Goal: Task Accomplishment & Management: Complete application form

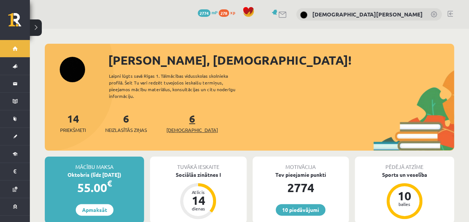
click at [182, 112] on link "6 Ieskaites" at bounding box center [193, 123] width 52 height 22
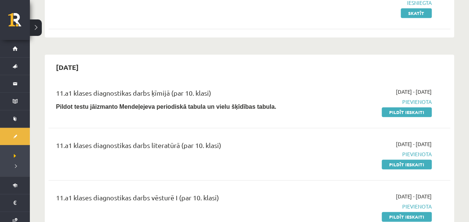
scroll to position [187, 0]
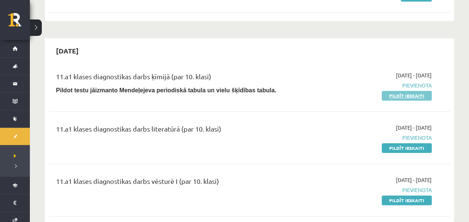
click at [403, 94] on link "Pildīt ieskaiti" at bounding box center [407, 96] width 50 height 10
click at [426, 94] on link "Pildīt ieskaiti" at bounding box center [407, 96] width 50 height 10
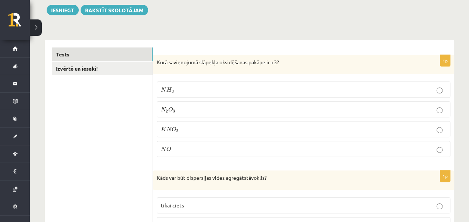
scroll to position [112, 0]
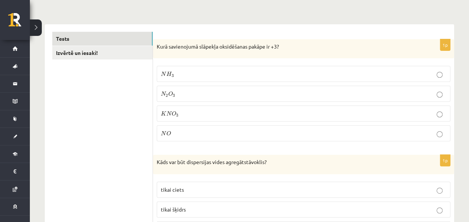
click at [193, 113] on p "K N O 3 K N O 3" at bounding box center [304, 113] width 286 height 8
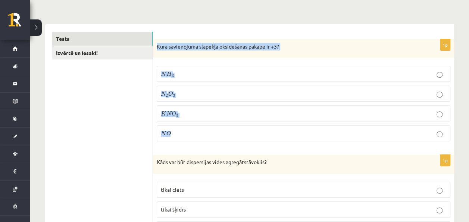
drag, startPoint x: 156, startPoint y: 45, endPoint x: 190, endPoint y: 130, distance: 91.8
click at [190, 130] on div "1p Kurā savienojumā slāpekļa oksidēšanas pakāpe ir +3? N H 3 N H 3 N 2 O 3 N 2 …" at bounding box center [303, 93] width 301 height 108
copy div "Kurā savienojumā slāpekļa oksidēšanas pakāpe ir +3? N H 3 N H 3 N 2 O 3 N 2 O 3…"
click at [187, 93] on p "N 2 O 3 N 2 O 3" at bounding box center [304, 94] width 286 height 8
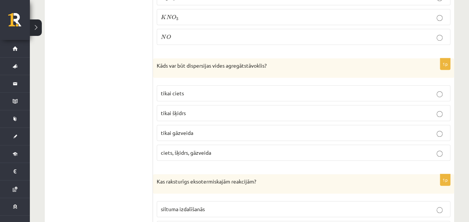
scroll to position [224, 0]
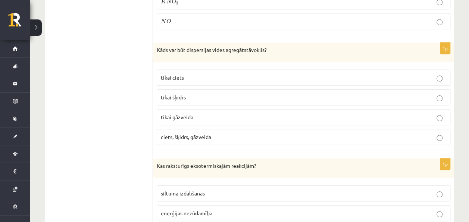
drag, startPoint x: 200, startPoint y: 92, endPoint x: 189, endPoint y: 93, distance: 10.5
click at [200, 93] on p "tikai šķidrs" at bounding box center [304, 97] width 286 height 8
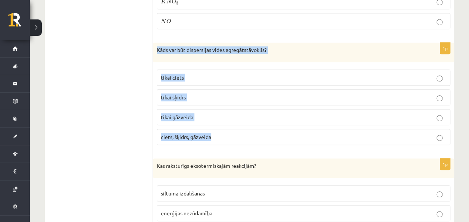
drag, startPoint x: 154, startPoint y: 47, endPoint x: 274, endPoint y: 133, distance: 147.9
click at [274, 133] on div "1p Kāds var būt dispersijas vides agregātstāvoklis? tikai ciets tikai šķidrs ti…" at bounding box center [303, 97] width 301 height 108
copy div "Kāds var būt dispersijas vides agregātstāvoklis? tikai ciets tikai šķidrs tikai…"
click at [191, 134] on span "ciets, šķidrs, gāzveida" at bounding box center [186, 136] width 50 height 7
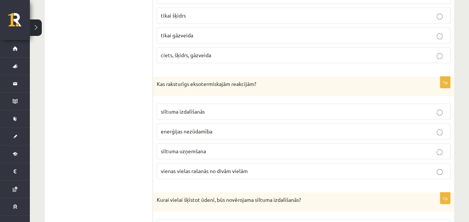
scroll to position [336, 0]
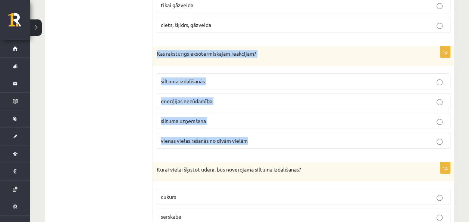
drag, startPoint x: 155, startPoint y: 49, endPoint x: 295, endPoint y: 137, distance: 165.4
click at [295, 137] on div "1p Kas raksturīgs eksotermiskajām reakcijām? siltuma izdalīšanās enerģijas nezū…" at bounding box center [303, 100] width 301 height 108
copy div "Kas raksturīgs eksotermiskajām reakcijām? siltuma izdalīšanās enerģijas nezūdam…"
click at [171, 73] on label "siltuma izdalīšanās" at bounding box center [304, 81] width 294 height 16
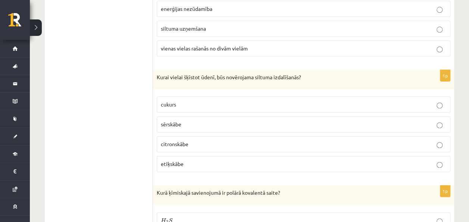
scroll to position [448, 0]
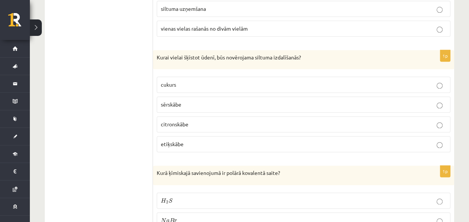
click at [183, 103] on p "sērskābe" at bounding box center [304, 104] width 286 height 8
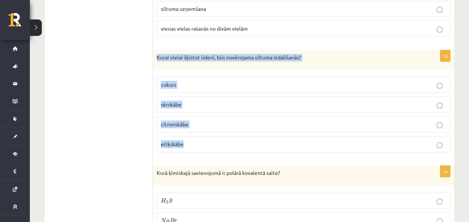
drag, startPoint x: 154, startPoint y: 52, endPoint x: 221, endPoint y: 142, distance: 112.9
click at [221, 142] on div "1p Kurai vielai šķīstot ūdenī, būs novērojama siltuma izdalīšanās? cukurs sērsk…" at bounding box center [303, 104] width 301 height 108
copy div "Kurai vielai šķīstot ūdenī, būs novērojama siltuma izdalīšanās? cukurs sērskābe…"
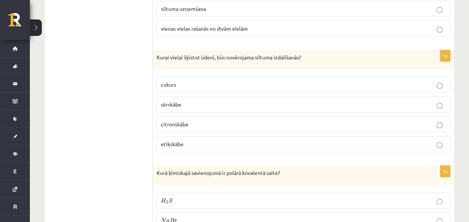
drag, startPoint x: 118, startPoint y: 100, endPoint x: 128, endPoint y: 91, distance: 13.5
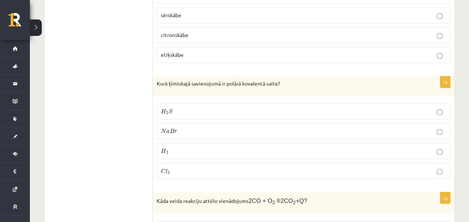
scroll to position [560, 0]
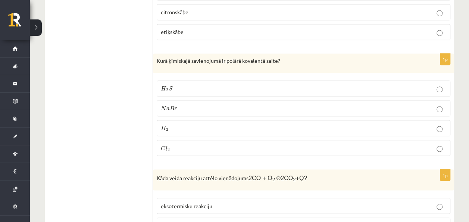
click at [205, 104] on p "N a B r N a B r" at bounding box center [304, 108] width 286 height 8
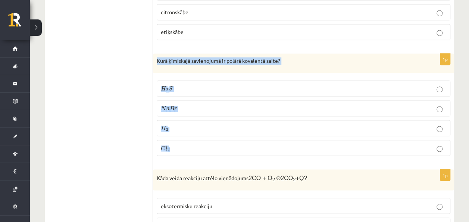
drag, startPoint x: 156, startPoint y: 54, endPoint x: 214, endPoint y: 136, distance: 100.6
click at [214, 136] on div "1p Kurā ķīmiskajā savienojumā ir polārā kovalentā saite? H 2 S H 2 S N a B r N …" at bounding box center [303, 107] width 301 height 108
copy div "Kurā ķīmiskajā savienojumā ir polārā kovalentā saite? H 2 S H 2 S N a B r N a B…"
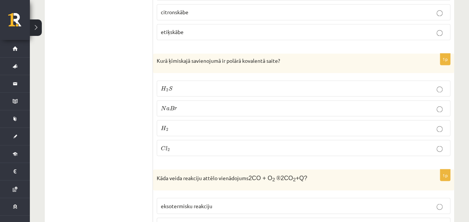
click at [183, 87] on label "H 2 S H 2 S" at bounding box center [304, 88] width 294 height 16
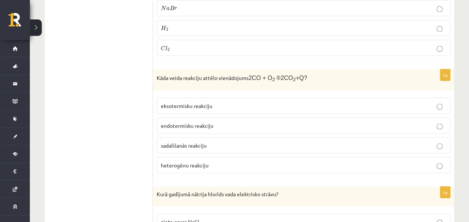
scroll to position [672, 0]
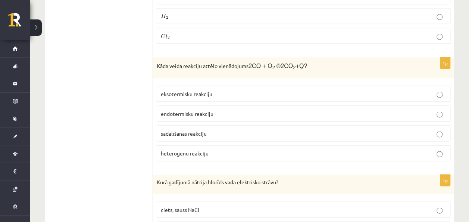
click at [239, 110] on p "endotermisku reakciju" at bounding box center [304, 113] width 286 height 8
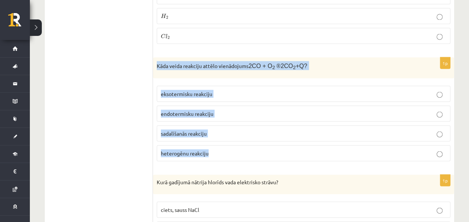
drag, startPoint x: 157, startPoint y: 59, endPoint x: 231, endPoint y: 145, distance: 113.6
click at [231, 145] on div "1p Kāda veida reakciju attēlo vienādojums 2CO + O 2 ® 2CO 2 +Q? eksotermisku re…" at bounding box center [303, 112] width 301 height 110
copy div "Kāda veida reakciju attēlo vienādojums 2CO + O 2 ® 2CO 2 +Q? eksotermisku reakc…"
click at [189, 90] on span "eksotermisku reakciju" at bounding box center [187, 93] width 52 height 7
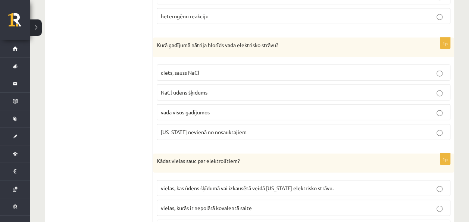
scroll to position [821, 0]
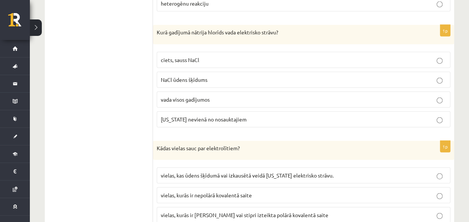
click at [214, 116] on span "nevada nevienā no nosauktajiem" at bounding box center [204, 119] width 86 height 7
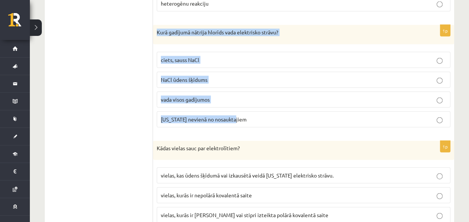
drag, startPoint x: 155, startPoint y: 24, endPoint x: 277, endPoint y: 112, distance: 151.1
click at [277, 112] on div "1p Kurā gadījumā nātrija hlorīds vada elektrisko strāvu? ciets, sauss NaCl NaCl…" at bounding box center [303, 79] width 301 height 108
copy div "Kurā gadījumā nātrija hlorīds vada elektrisko strāvu? ciets, sauss NaCl NaCl ūd…"
click at [191, 72] on label "NaCl ūdens šķīdums" at bounding box center [304, 80] width 294 height 16
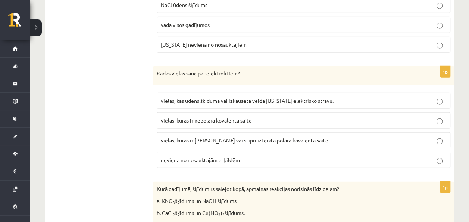
scroll to position [933, 0]
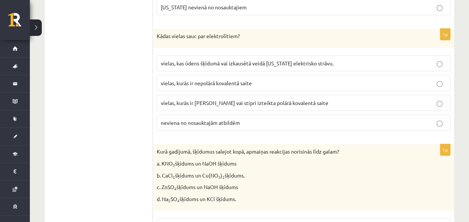
click at [240, 60] on span "vielas, kas ūdens šķīdumā vai izkausētā veidā nevada elektrisko strāvu." at bounding box center [247, 63] width 173 height 7
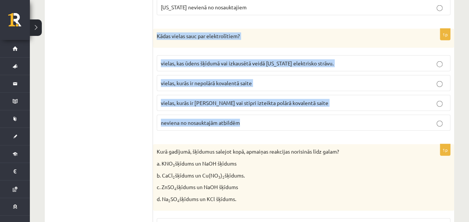
drag, startPoint x: 156, startPoint y: 28, endPoint x: 249, endPoint y: 114, distance: 126.6
click at [249, 114] on div "1p Kādas vielas sauc par elektrolītiem? vielas, kas ūdens šķīdumā vai izkausētā…" at bounding box center [303, 83] width 301 height 108
copy div "Kādas vielas sauc par elektrolītiem? vielas, kas ūdens šķīdumā vai izkausētā ve…"
click at [264, 99] on span "vielas, kurās ir jonu saite vai stipri izteikta polārā kovalentā saite" at bounding box center [245, 102] width 168 height 7
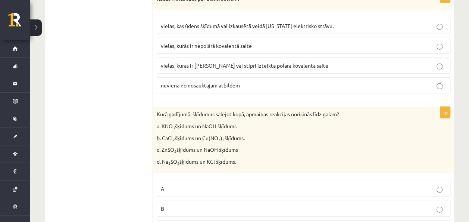
drag, startPoint x: 133, startPoint y: 90, endPoint x: 151, endPoint y: 87, distance: 18.3
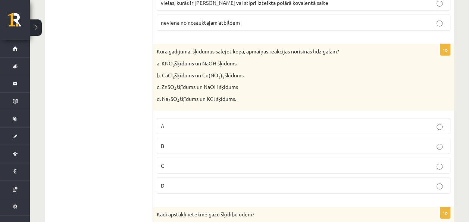
scroll to position [1046, 0]
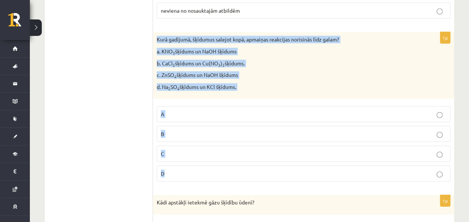
drag, startPoint x: 155, startPoint y: 28, endPoint x: 206, endPoint y: 161, distance: 142.4
click at [204, 169] on div "1p Kurā gadījumā, šķīdumus salejot kopā, apmaiņas reakcijas norisinās līdz gala…" at bounding box center [303, 109] width 301 height 155
copy div "Kurā gadījumā, šķīdumus salejot kopā, apmaiņas reakcijas norisinās līdz galam? …"
click at [208, 150] on p "C" at bounding box center [304, 154] width 286 height 8
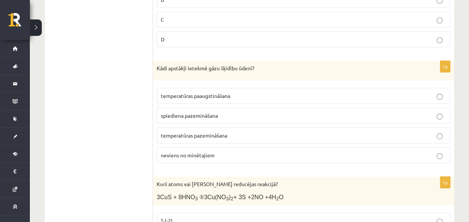
scroll to position [1195, 0]
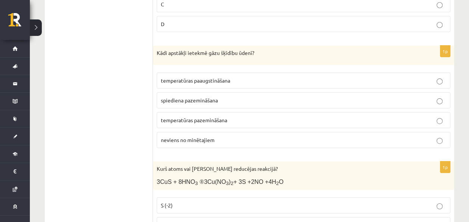
click at [194, 77] on p "temperatūras paaugstināšana" at bounding box center [304, 81] width 286 height 8
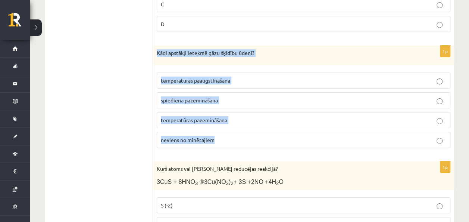
drag, startPoint x: 153, startPoint y: 42, endPoint x: 221, endPoint y: 133, distance: 113.1
click at [221, 133] on div "1p Kādi apstākļi ietekmē gāzu šķīdību ūdenī? temperatūras paaugstināšana spiedi…" at bounding box center [303, 100] width 301 height 108
copy div "Kādi apstākļi ietekmē gāzu šķīdību ūdenī? temperatūras paaugstināšana spiediena…"
click at [226, 114] on label "temperatūras pazemināšana" at bounding box center [304, 120] width 294 height 16
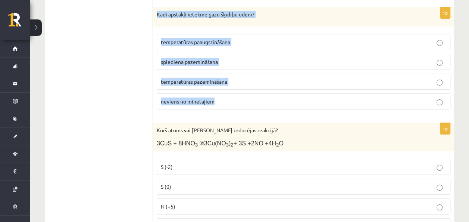
scroll to position [1270, 0]
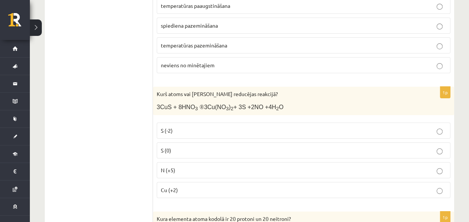
click at [229, 104] on span "3CuS + 8HNO 3 ® 3Cu(NO 3 ) 2 + 3S +2NO +4H 2 O" at bounding box center [220, 107] width 127 height 6
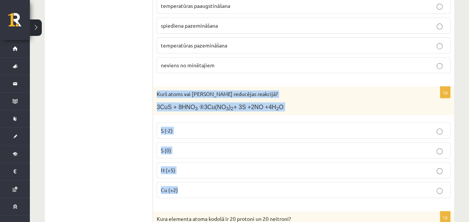
drag, startPoint x: 158, startPoint y: 81, endPoint x: 199, endPoint y: 173, distance: 100.6
click at [199, 174] on div "1p Kurš atoms vai jons reducējas reakcijā? 3CuS + 8HNO 3 ® 3Cu(NO 3 ) 2 + 3S +2…" at bounding box center [303, 145] width 301 height 117
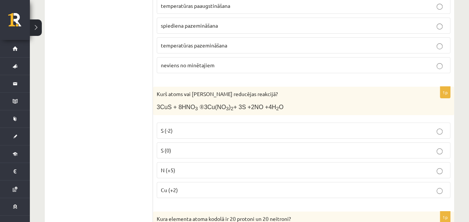
drag, startPoint x: 112, startPoint y: 128, endPoint x: 119, endPoint y: 128, distance: 7.9
click at [184, 166] on p "N (+5)" at bounding box center [304, 170] width 286 height 8
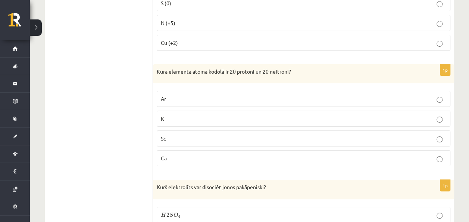
scroll to position [1419, 0]
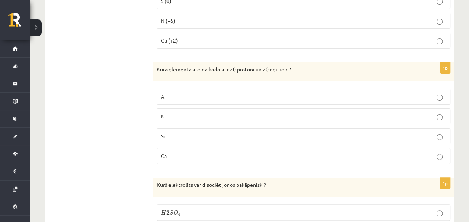
click at [187, 152] on p "Ca" at bounding box center [304, 156] width 286 height 8
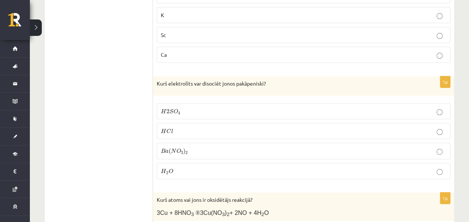
scroll to position [1531, 0]
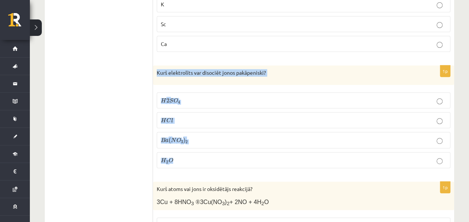
drag, startPoint x: 157, startPoint y: 57, endPoint x: 203, endPoint y: 147, distance: 101.0
click at [203, 147] on div "1p Kurš elektrolīts var disociēt jonos pakāpeniski? H 2 S O 4 H 2 S O 4 H C l H…" at bounding box center [303, 119] width 301 height 109
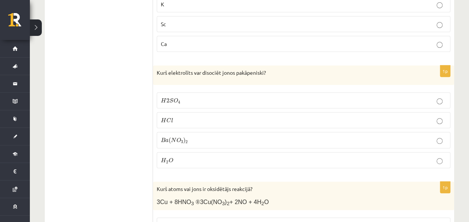
drag, startPoint x: 122, startPoint y: 135, endPoint x: 168, endPoint y: 92, distance: 62.3
click at [176, 98] on span "O" at bounding box center [175, 100] width 4 height 5
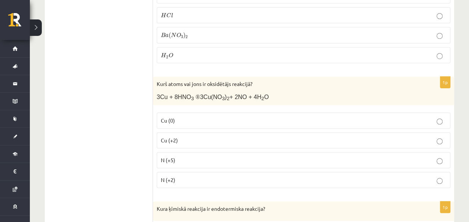
scroll to position [1643, 0]
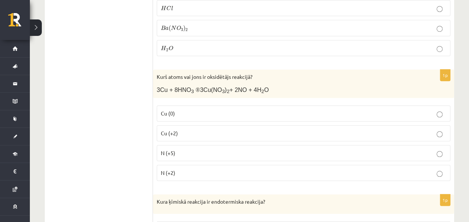
click at [187, 149] on p "N (+5)" at bounding box center [304, 153] width 286 height 8
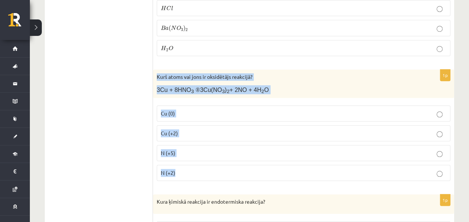
drag, startPoint x: 154, startPoint y: 60, endPoint x: 198, endPoint y: 155, distance: 104.2
click at [198, 155] on div "1p Kurš atoms vai jons ir oksidētājs reakcijā? 3Cu + 8HNO 3 ® 3Cu(NO 3 ) 2 + 2N…" at bounding box center [303, 127] width 301 height 117
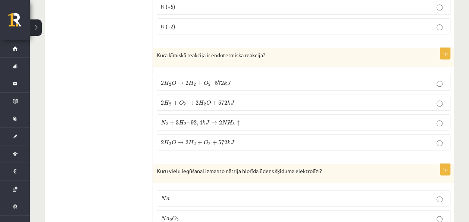
scroll to position [1792, 0]
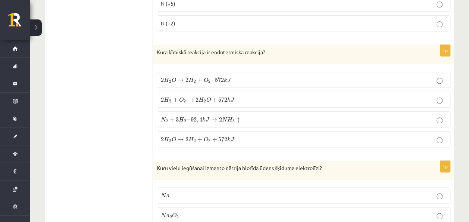
click at [211, 70] on div "1p Kura ķīmiskā reakcija ir endotermiska reakcija? 2 H 2 O → 2 H 2 + O 2 – 572 …" at bounding box center [303, 99] width 301 height 108
click at [239, 131] on label "2 H 2 O → 2 H 2 + O 2 + 572 k J 2 H 2 O → 2 H 2 + O 2 + 572 k J" at bounding box center [304, 139] width 294 height 16
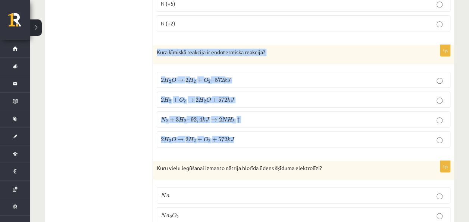
drag, startPoint x: 156, startPoint y: 34, endPoint x: 247, endPoint y: 123, distance: 127.0
click at [247, 123] on div "1p Kura ķīmiskā reakcija ir endotermiska reakcija? 2 H 2 O → 2 H 2 + O 2 – 572 …" at bounding box center [303, 99] width 301 height 108
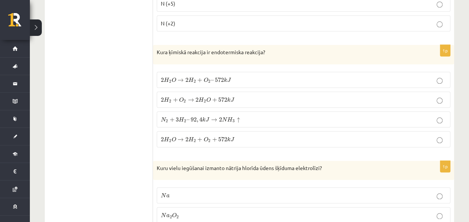
click at [81, 43] on ul "Tests Izvērtē un iesaki!" at bounding box center [102, 123] width 101 height 3544
click at [223, 137] on span "572" at bounding box center [222, 139] width 9 height 4
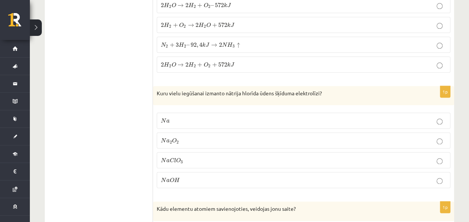
scroll to position [1904, 0]
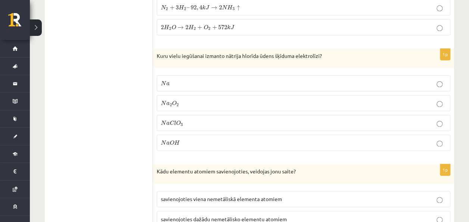
click at [212, 79] on p "N a N a" at bounding box center [304, 83] width 286 height 8
click at [187, 119] on p "N a C l O 3 N a C l O 3" at bounding box center [304, 123] width 286 height 8
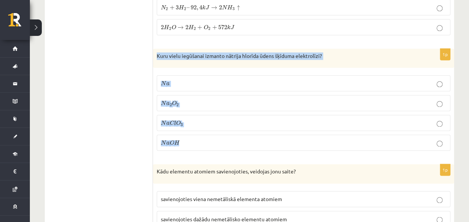
drag, startPoint x: 155, startPoint y: 39, endPoint x: 204, endPoint y: 122, distance: 97.3
click at [204, 122] on div "1p Kuru vielu iegūšanai izmanto nātrija hlorīda ūdens šķīduma elektrolīzi? N a …" at bounding box center [303, 103] width 301 height 108
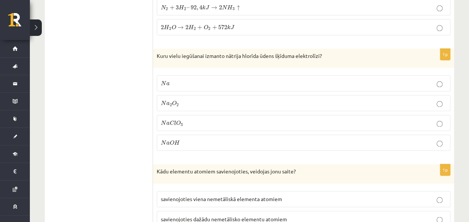
click at [80, 87] on ul "Tests Izvērtē un iesaki!" at bounding box center [102, 11] width 101 height 3544
click at [238, 139] on p "N a O H N a O H" at bounding box center [304, 143] width 286 height 8
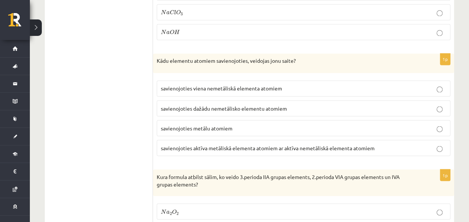
scroll to position [2016, 0]
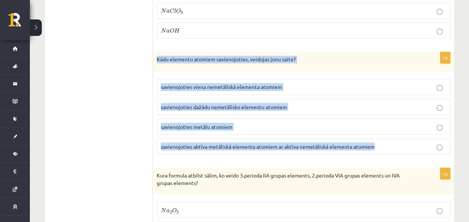
drag, startPoint x: 155, startPoint y: 40, endPoint x: 417, endPoint y: 124, distance: 275.5
click at [417, 124] on div "1p Kādu elementu atomiem savienojoties, veidojas jonu saite? savienojoties vien…" at bounding box center [303, 106] width 301 height 108
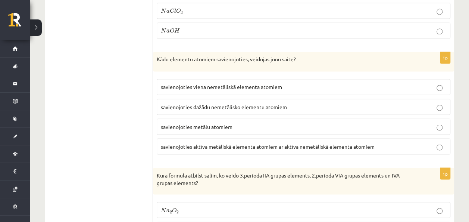
click at [206, 143] on span "savienojoties aktīva metāliskā elementa atomiem ar aktīva nemetāliskā elementa …" at bounding box center [268, 146] width 214 height 7
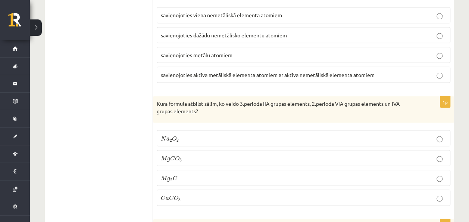
scroll to position [2091, 0]
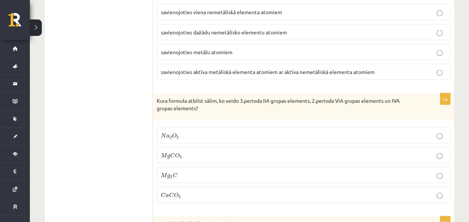
click at [201, 147] on label "M g C O 3 M g C O 3" at bounding box center [304, 155] width 294 height 16
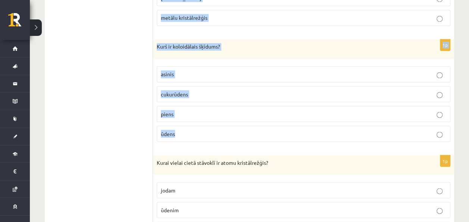
scroll to position [3455, 0]
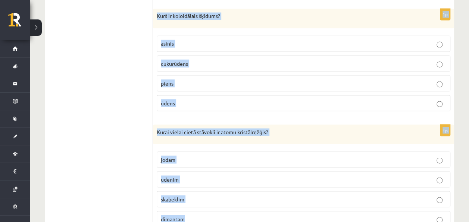
drag, startPoint x: 154, startPoint y: 51, endPoint x: 271, endPoint y: 190, distance: 181.5
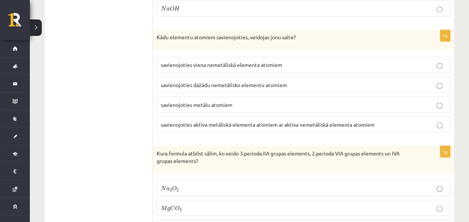
scroll to position [2111, 0]
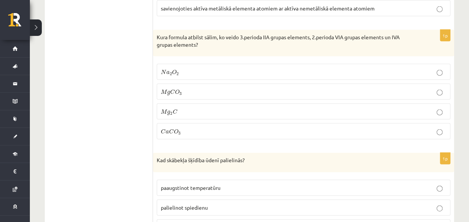
scroll to position [2223, 0]
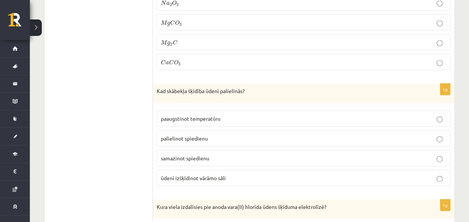
click at [214, 134] on p "palielinot spiedienu" at bounding box center [304, 138] width 286 height 8
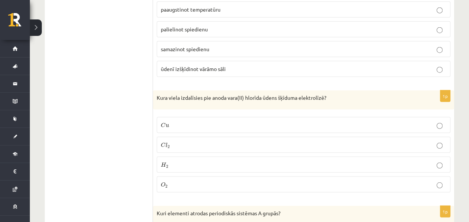
scroll to position [2335, 0]
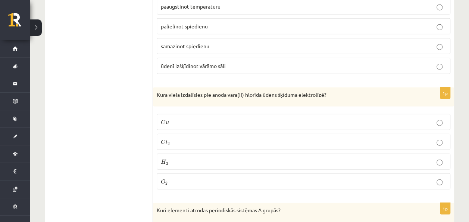
click at [205, 138] on p "C l 2 C l 2" at bounding box center [304, 142] width 286 height 8
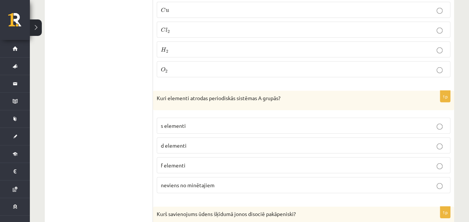
click at [226, 122] on p "s elementi" at bounding box center [304, 126] width 286 height 8
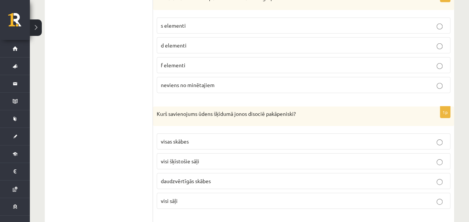
scroll to position [2559, 0]
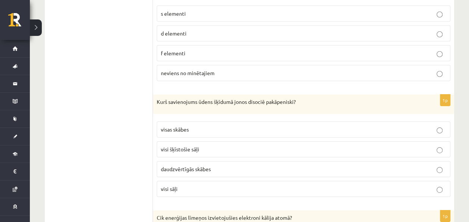
click at [210, 165] on span "daudzvērtīgās skābes" at bounding box center [186, 168] width 50 height 7
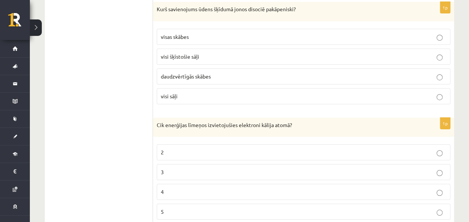
scroll to position [2671, 0]
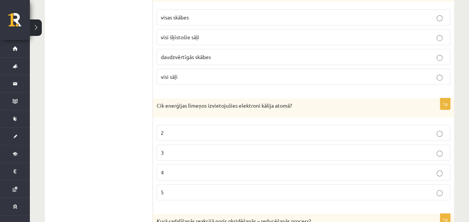
click at [181, 168] on p "4" at bounding box center [304, 172] width 286 height 8
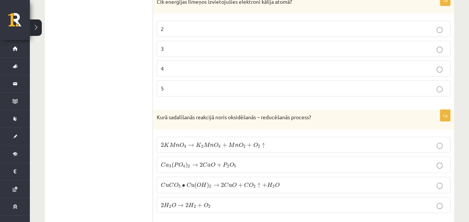
scroll to position [2783, 0]
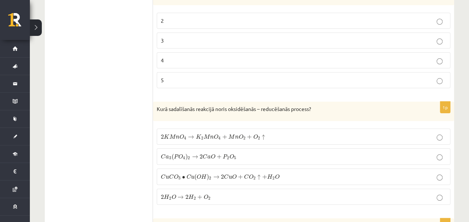
click at [220, 193] on p "2 H 2 O → 2 H 2 + O 2 2 H 2 O → 2 H 2 + O 2" at bounding box center [304, 197] width 286 height 8
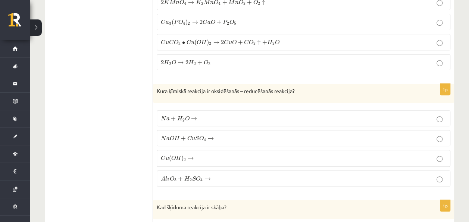
scroll to position [2933, 0]
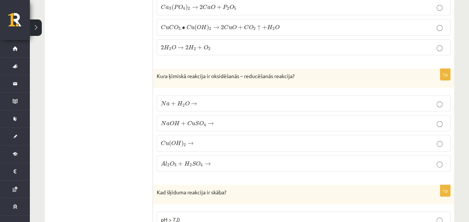
click at [189, 121] on span "C" at bounding box center [189, 123] width 5 height 5
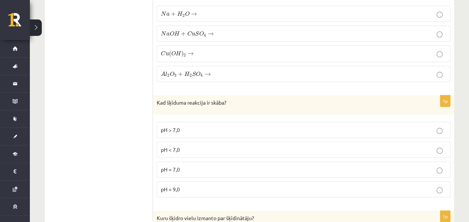
scroll to position [3045, 0]
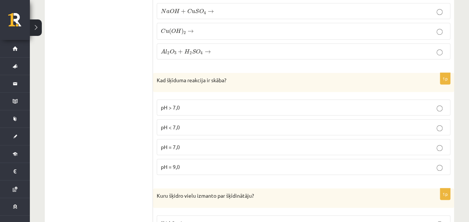
click at [188, 119] on label "pH < 7,0" at bounding box center [304, 127] width 294 height 16
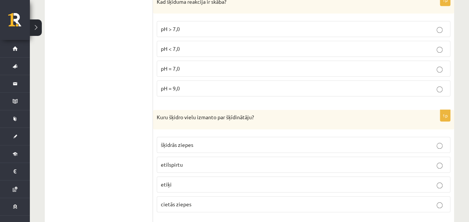
scroll to position [3157, 0]
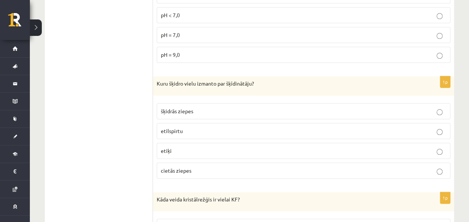
click at [184, 127] on p "etilspirtu" at bounding box center [304, 131] width 286 height 8
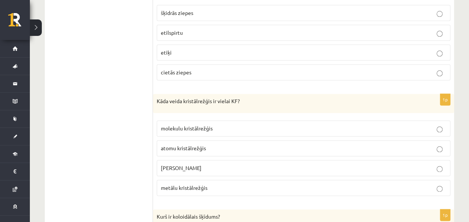
scroll to position [3269, 0]
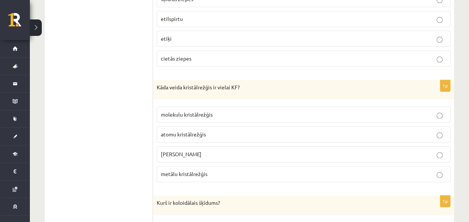
click at [199, 150] on span "jonu kristālrežģis" at bounding box center [181, 153] width 41 height 7
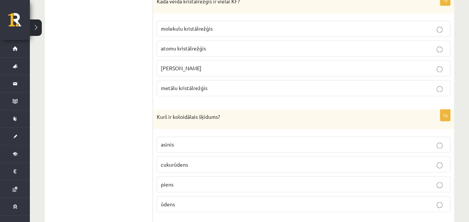
scroll to position [3381, 0]
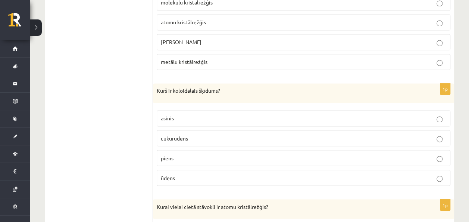
click at [204, 110] on label "asinis" at bounding box center [304, 118] width 294 height 16
click at [191, 150] on label "piens" at bounding box center [304, 158] width 294 height 16
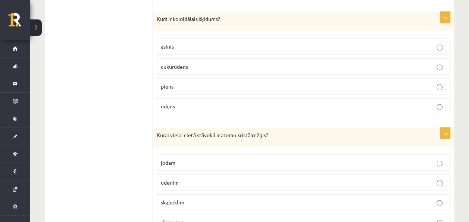
scroll to position [3455, 0]
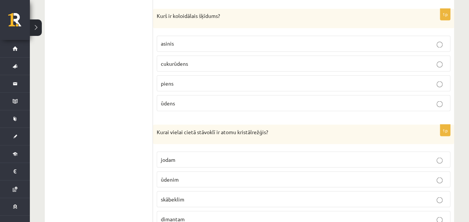
click at [186, 215] on p "dimantam" at bounding box center [304, 219] width 286 height 8
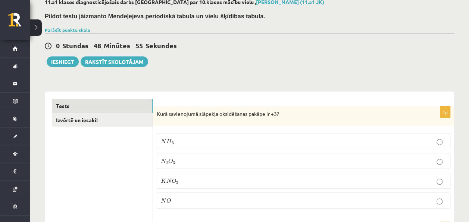
scroll to position [20, 0]
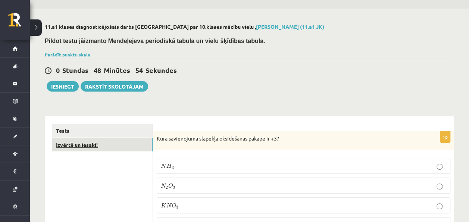
click at [112, 138] on link "Izvērtē un iesaki!" at bounding box center [102, 145] width 100 height 14
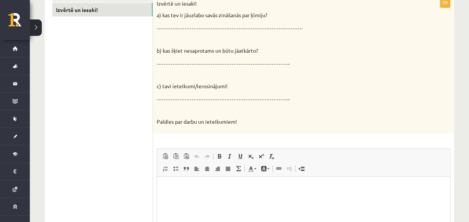
scroll to position [170, 0]
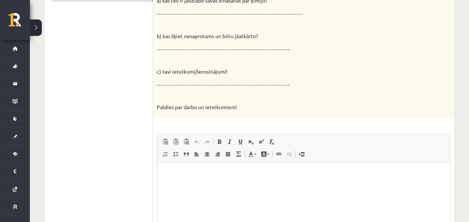
click at [192, 171] on p "Editor, wiswyg-editor-user-answer-47024828544460" at bounding box center [304, 174] width 278 height 8
click at [162, 170] on html "**********" at bounding box center [303, 179] width 293 height 35
click at [168, 173] on p "Editor, wiswyg-editor-user-answer-47024828544460" at bounding box center [304, 174] width 278 height 8
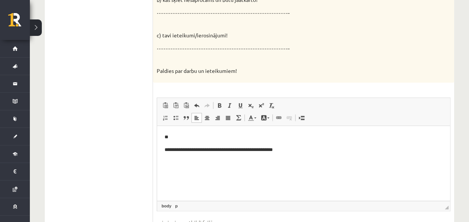
scroll to position [207, 0]
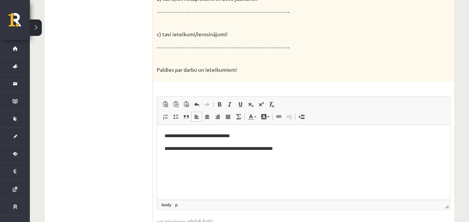
click at [296, 153] on body "**********" at bounding box center [304, 148] width 278 height 33
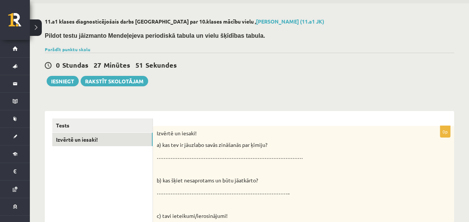
scroll to position [0, 0]
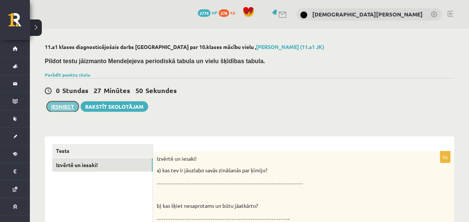
click at [68, 109] on button "Iesniegt" at bounding box center [63, 106] width 32 height 10
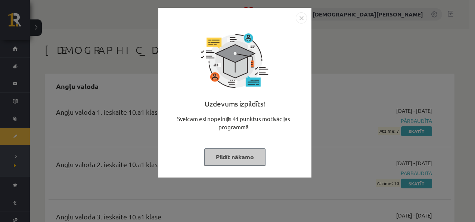
click at [246, 161] on button "Pildīt nākamo" at bounding box center [234, 156] width 61 height 17
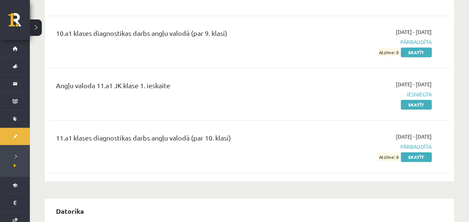
scroll to position [523, 0]
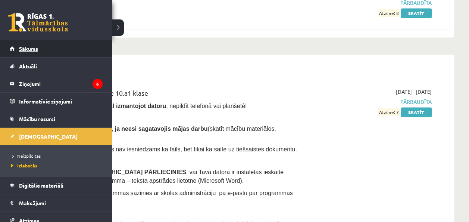
click at [13, 52] on link "Sākums" at bounding box center [56, 48] width 93 height 17
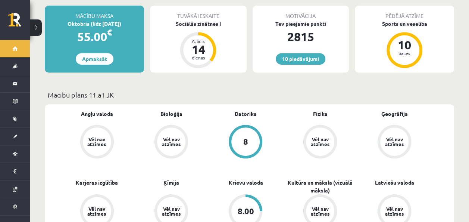
scroll to position [75, 0]
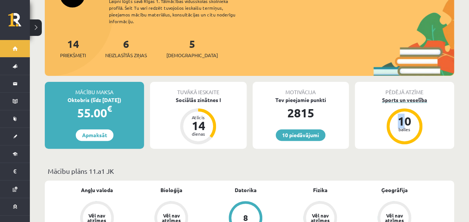
drag, startPoint x: 406, startPoint y: 104, endPoint x: 411, endPoint y: 103, distance: 4.5
click at [407, 104] on div "Pēdējā atzīme Sports un veselība 10 balles" at bounding box center [404, 115] width 99 height 67
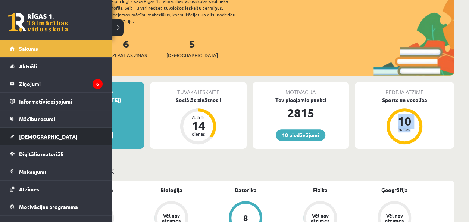
click at [35, 138] on span "[DEMOGRAPHIC_DATA]" at bounding box center [48, 136] width 59 height 7
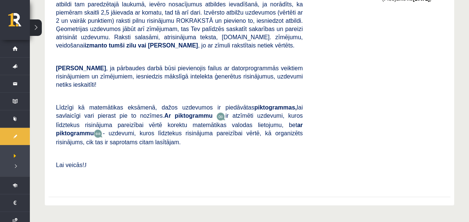
scroll to position [1680, 0]
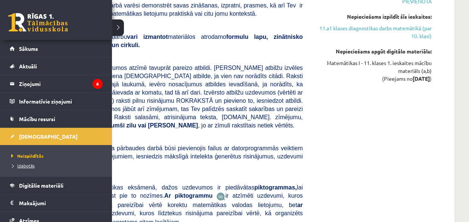
click at [31, 167] on span "Izlabotās" at bounding box center [21, 165] width 25 height 6
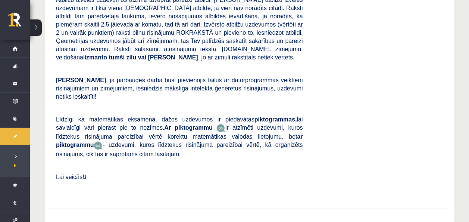
scroll to position [4409, 0]
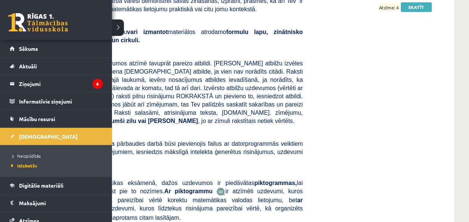
click at [16, 19] on link at bounding box center [38, 22] width 60 height 19
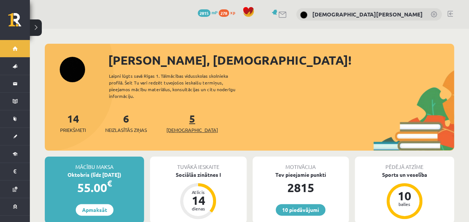
click at [182, 112] on link "5 Ieskaites" at bounding box center [193, 123] width 52 height 22
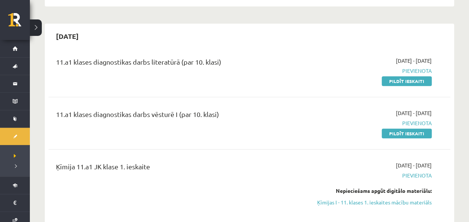
scroll to position [224, 0]
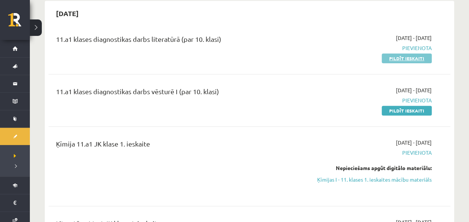
click at [406, 58] on link "Pildīt ieskaiti" at bounding box center [407, 58] width 50 height 10
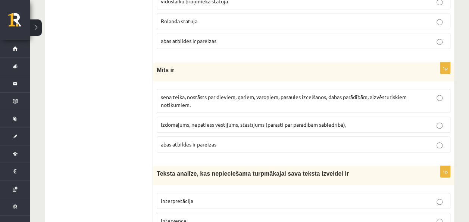
scroll to position [261, 0]
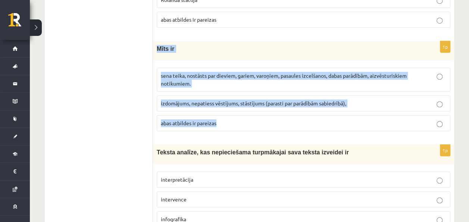
drag, startPoint x: 156, startPoint y: 46, endPoint x: 243, endPoint y: 123, distance: 116.6
click at [242, 124] on div "1p Mīts ir sena teika, nostāsts par dieviem, gariem, varoņiem, pasaules izcelša…" at bounding box center [303, 89] width 301 height 96
copy div "Mīts ir sena teika, nostāsts par dieviem, gariem, varoņiem, pasaules izcelšanos…"
click at [188, 120] on span "abas atbildes ir pareizas" at bounding box center [189, 122] width 56 height 7
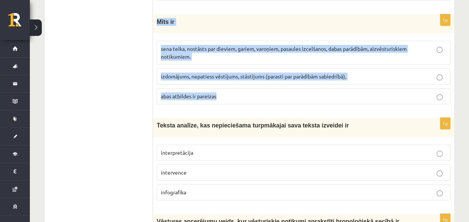
scroll to position [299, 0]
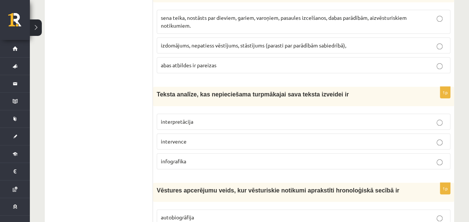
scroll to position [336, 0]
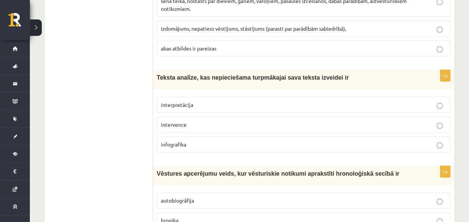
click at [184, 105] on p "interpretācija" at bounding box center [304, 105] width 286 height 8
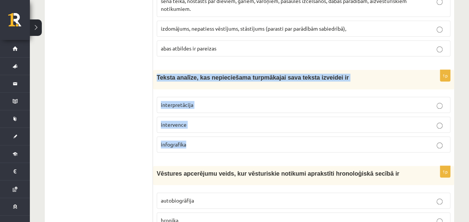
drag, startPoint x: 156, startPoint y: 75, endPoint x: 203, endPoint y: 134, distance: 74.6
click at [203, 133] on div "1p Teksta analīze, kas nepieciešama turpmākajai sava teksta izveidei ir interpr…" at bounding box center [303, 114] width 301 height 88
copy div "Teksta analīze, kas nepieciešama turpmākajai sava teksta izveidei ir interpretā…"
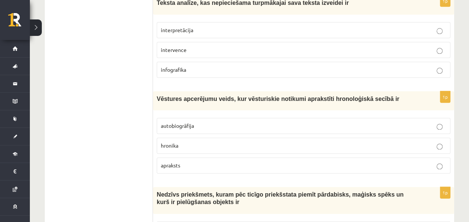
drag, startPoint x: 187, startPoint y: 164, endPoint x: 183, endPoint y: 146, distance: 17.7
click at [187, 163] on p "apraksts" at bounding box center [304, 165] width 286 height 8
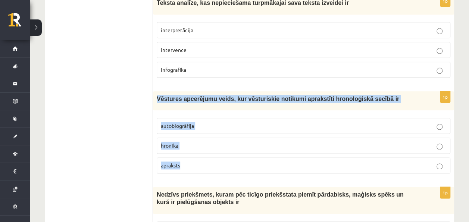
drag, startPoint x: 156, startPoint y: 96, endPoint x: 245, endPoint y: 160, distance: 109.1
click at [245, 160] on div "1p Vēstures apcerējumu veids, kur vēsturiskie notikumi aprakstīti hronoloģiskā …" at bounding box center [303, 135] width 301 height 88
copy div "Vēstures apcerējumu veids, kur vēsturiskie notikumi aprakstīti hronoloģiskā sec…"
click at [188, 143] on p "hronika" at bounding box center [304, 146] width 286 height 8
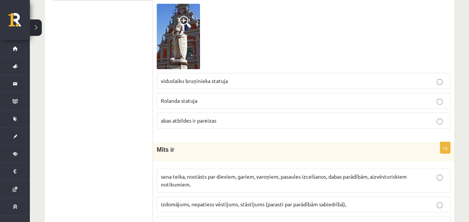
scroll to position [112, 0]
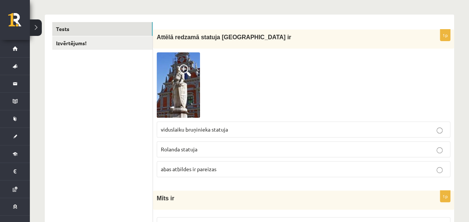
click at [185, 71] on span at bounding box center [185, 70] width 12 height 12
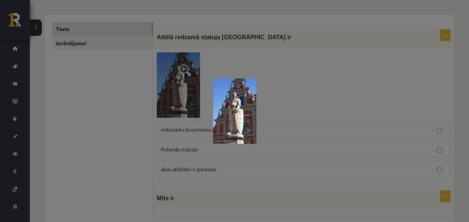
click at [127, 174] on div at bounding box center [234, 111] width 469 height 222
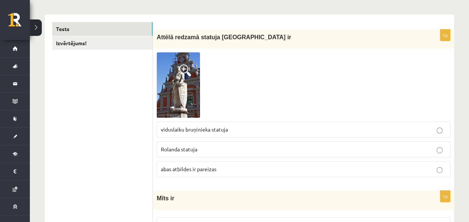
click at [193, 147] on span "Rolanda statuja" at bounding box center [179, 149] width 37 height 7
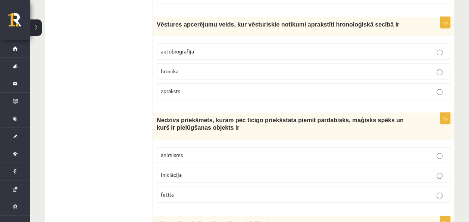
scroll to position [523, 0]
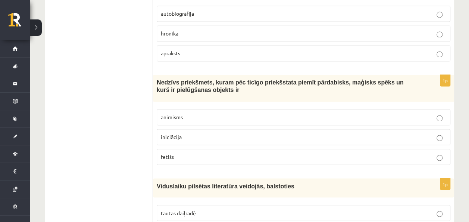
click at [202, 116] on p "animisms" at bounding box center [304, 117] width 286 height 8
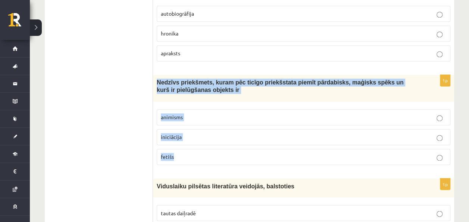
drag, startPoint x: 154, startPoint y: 75, endPoint x: 205, endPoint y: 152, distance: 91.5
click at [205, 152] on div "1p Nedzīvs priekšmets, kuram pēc ticīgo priekšstata piemīt pārdabisks, maģisks …" at bounding box center [303, 123] width 301 height 96
copy div "Nedzīvs priekšmets, kuram pēc ticīgo priekšstata piemīt pārdabisks, maģisks spē…"
click at [181, 153] on p "fetišs" at bounding box center [304, 157] width 286 height 8
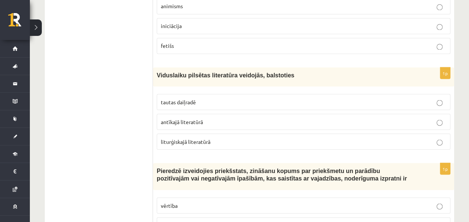
scroll to position [635, 0]
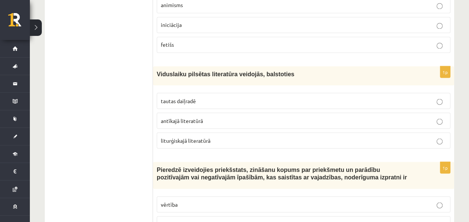
click at [174, 97] on span "tautas daiļradē" at bounding box center [178, 100] width 35 height 7
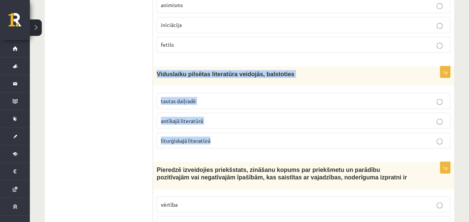
drag, startPoint x: 153, startPoint y: 69, endPoint x: 226, endPoint y: 131, distance: 95.3
click at [226, 131] on div "1p Viduslaiku pilsētas literatūra veidojās, balstoties tautas daiļradē antīkajā…" at bounding box center [303, 110] width 301 height 88
drag, startPoint x: 226, startPoint y: 131, endPoint x: 217, endPoint y: 69, distance: 62.6
copy div "Viduslaiku pilsētas literatūra veidojās, balstoties tautas daiļradē antīkajā li…"
click at [212, 97] on p "tautas daiļradē" at bounding box center [304, 101] width 286 height 8
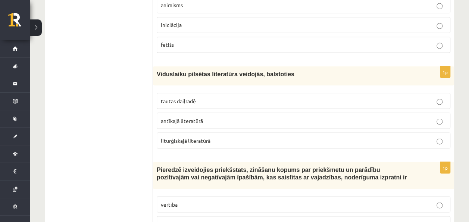
drag, startPoint x: 98, startPoint y: 121, endPoint x: 106, endPoint y: 116, distance: 9.2
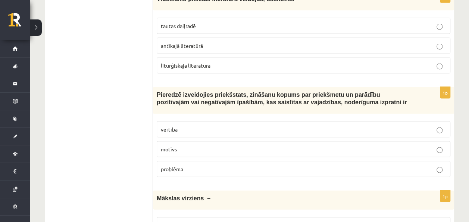
scroll to position [747, 0]
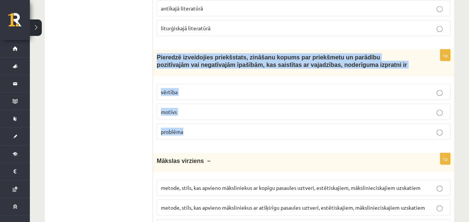
drag, startPoint x: 155, startPoint y: 50, endPoint x: 205, endPoint y: 120, distance: 86.3
click at [207, 126] on div "1p Pieredzē izveidojies priekšstats, zināšanu kopums par priekšmetu un parādību…" at bounding box center [303, 98] width 301 height 96
copy div "Pieredzē izveidojies priekšstats, zināšanu kopums par priekšmetu un parādību po…"
click at [199, 88] on p "vērtība" at bounding box center [304, 92] width 286 height 8
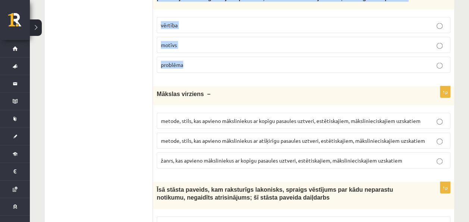
scroll to position [821, 0]
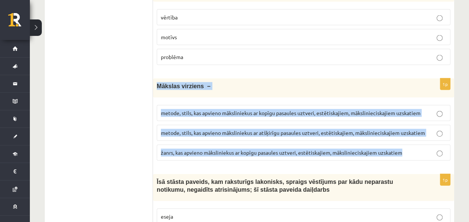
drag, startPoint x: 157, startPoint y: 81, endPoint x: 437, endPoint y: 153, distance: 289.2
click at [437, 153] on div "1p Mākslas virziens – metode, stils, kas apvieno māksliniekus ar kopīgu pasaule…" at bounding box center [303, 122] width 301 height 88
copy div "Mākslas virziens – metode, stils, kas apvieno māksliniekus ar kopīgu pasaules u…"
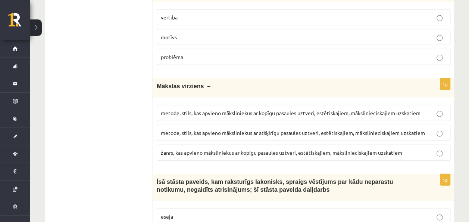
drag, startPoint x: 103, startPoint y: 107, endPoint x: 161, endPoint y: 110, distance: 58.0
drag, startPoint x: 343, startPoint y: 125, endPoint x: 327, endPoint y: 78, distance: 49.1
click at [343, 129] on span "metode, stils, kas apvieno māksliniekus ar atšķirīgu pasaules uztveri, estētisk…" at bounding box center [293, 132] width 264 height 7
click at [280, 111] on p "metode, stils, kas apvieno māksliniekus ar kopīgu pasaules uztveri, estētiskaji…" at bounding box center [304, 113] width 286 height 8
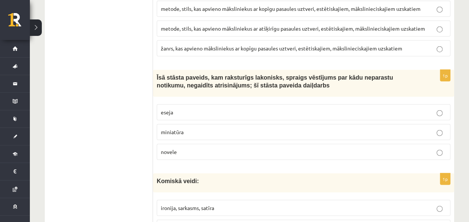
scroll to position [933, 0]
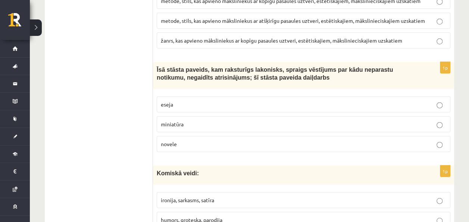
click at [191, 140] on p "novele" at bounding box center [304, 144] width 286 height 8
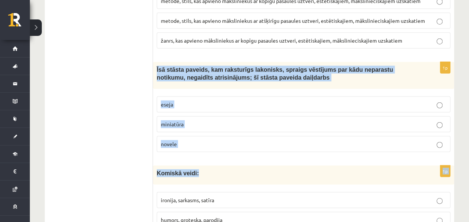
drag, startPoint x: 153, startPoint y: 60, endPoint x: 226, endPoint y: 150, distance: 115.2
click at [225, 150] on div "1p Īsā stāsta paveids, kam raksturīgs lakonisks, spraigs vēstījums par kādu nep…" at bounding box center [303, 110] width 301 height 96
copy div "Īsā stāsta paveids, kam raksturīgs lakonisks, spraigs vēstījums par kādu nepara…"
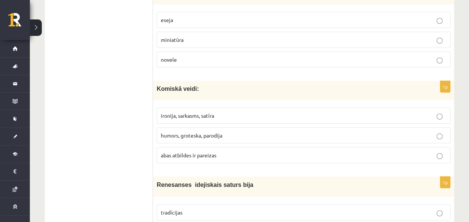
scroll to position [1046, 0]
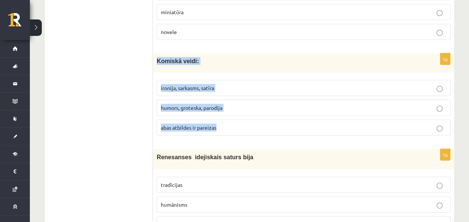
drag, startPoint x: 154, startPoint y: 51, endPoint x: 233, endPoint y: 125, distance: 108.3
click at [233, 125] on div "1p Komiskā veidi: ironija, sarkasms, satīra humors, groteska, parodija abas atb…" at bounding box center [303, 97] width 301 height 88
copy div "Komiskā veidi: ironija, sarkasms, satīra humors, groteska, parodija abas atbild…"
click at [185, 124] on span "abas atbildes ir pareizas" at bounding box center [189, 127] width 56 height 7
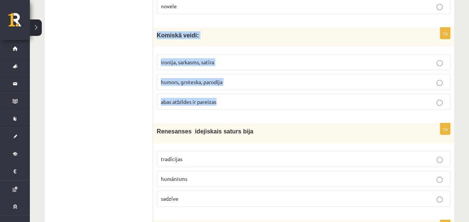
scroll to position [1120, 0]
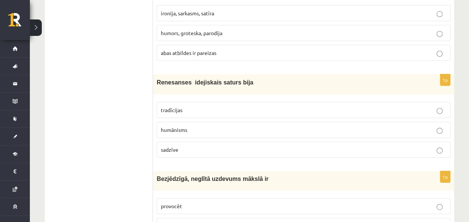
click at [197, 126] on p "humānisms" at bounding box center [304, 130] width 286 height 8
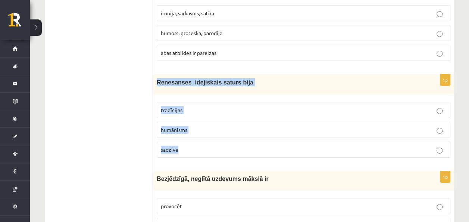
drag, startPoint x: 155, startPoint y: 73, endPoint x: 190, endPoint y: 142, distance: 77.2
click at [190, 142] on div "1p Renesanses idejiskais saturs bija tradīcijas humānisms sadzīve" at bounding box center [303, 118] width 301 height 89
copy div "Renesanses idejiskais saturs bija tradīcijas humānisms sadzīve"
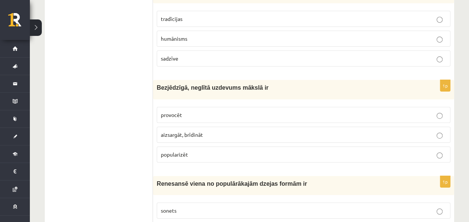
scroll to position [1232, 0]
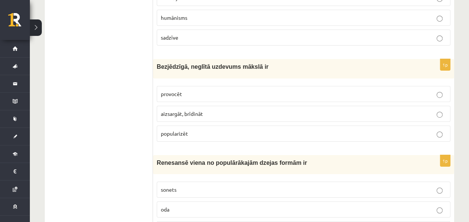
click at [197, 90] on p "provocēt" at bounding box center [304, 94] width 286 height 8
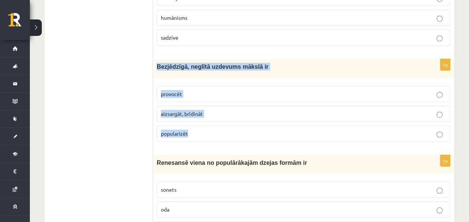
drag, startPoint x: 155, startPoint y: 58, endPoint x: 209, endPoint y: 128, distance: 88.7
click at [209, 128] on div "1p Bezjēdzīgā, neglītā uzdevums mākslā ir provocēt aizsargāt, brīdināt populari…" at bounding box center [303, 103] width 301 height 88
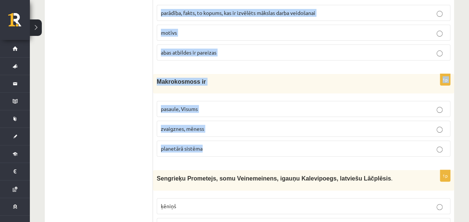
scroll to position [2881, 0]
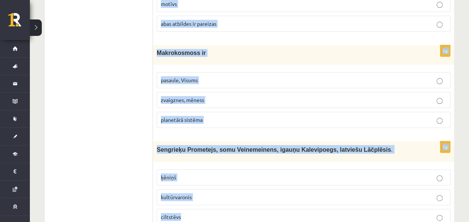
drag, startPoint x: 156, startPoint y: 76, endPoint x: 270, endPoint y: 187, distance: 159.0
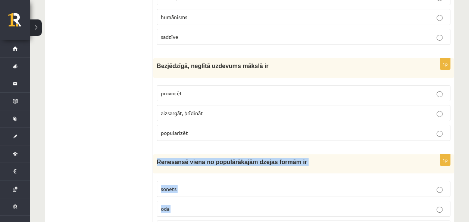
scroll to position [1313, 0]
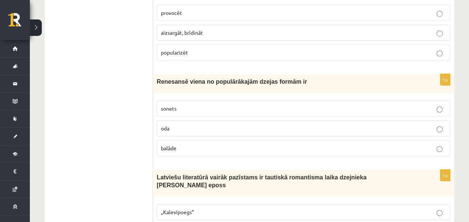
click at [179, 103] on label "sonets" at bounding box center [304, 108] width 294 height 16
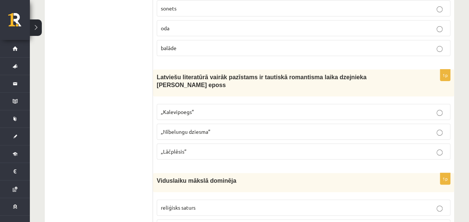
scroll to position [1425, 0]
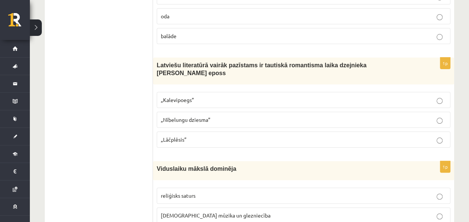
click at [197, 136] on p "„Lāčplēsis”" at bounding box center [304, 140] width 286 height 8
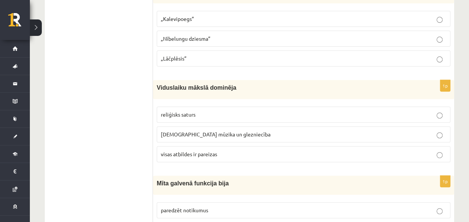
scroll to position [1537, 0]
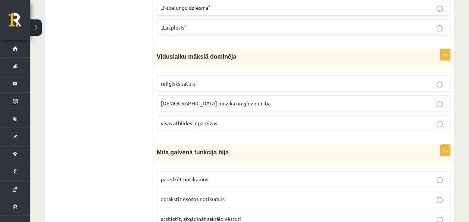
click at [195, 115] on label "visas atbildes ir pareizas" at bounding box center [304, 123] width 294 height 16
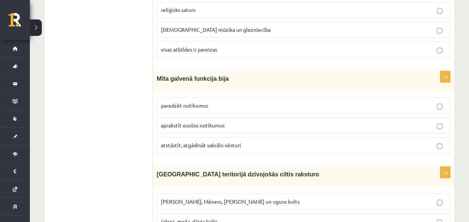
scroll to position [1612, 0]
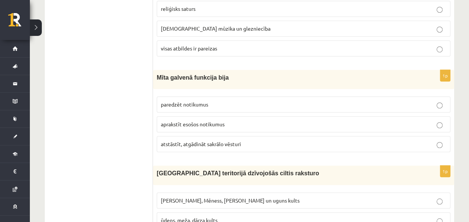
click at [225, 136] on label "atstāstīt, atgādināt sakrālo vēsturi" at bounding box center [304, 144] width 294 height 16
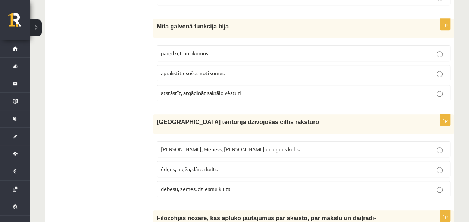
scroll to position [1687, 0]
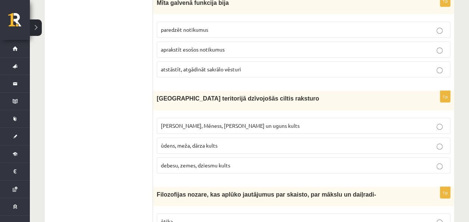
click at [234, 122] on span "Saules, Mēness, Pērkona un uguns kults" at bounding box center [230, 125] width 139 height 7
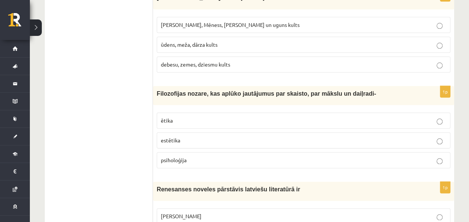
scroll to position [1799, 0]
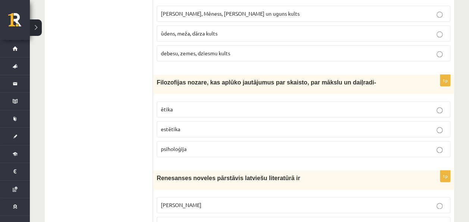
click at [203, 125] on p "estētika" at bounding box center [304, 129] width 286 height 8
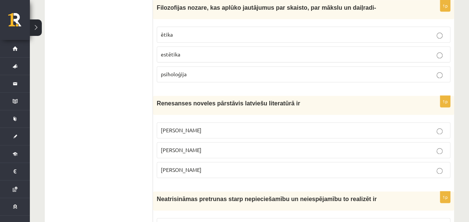
scroll to position [1911, 0]
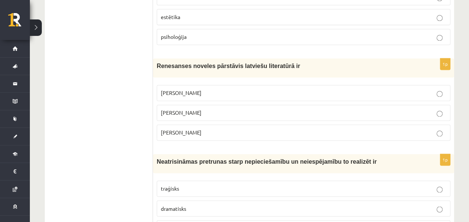
click at [195, 109] on p "Kārlis Skalbe" at bounding box center [304, 113] width 286 height 8
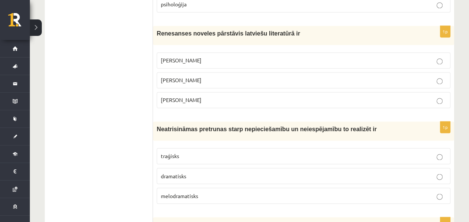
scroll to position [1985, 0]
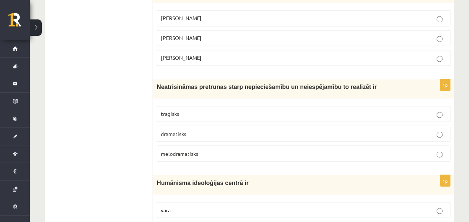
drag, startPoint x: 223, startPoint y: 115, endPoint x: 234, endPoint y: 74, distance: 42.5
click at [223, 125] on label "dramatisks" at bounding box center [304, 133] width 294 height 16
drag, startPoint x: 215, startPoint y: 90, endPoint x: 211, endPoint y: 95, distance: 6.1
click at [211, 110] on p "traģisks" at bounding box center [304, 114] width 286 height 8
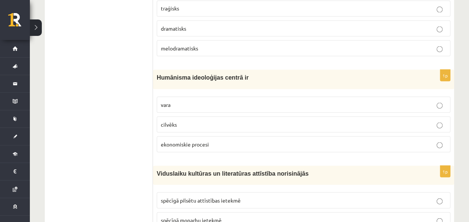
scroll to position [2097, 0]
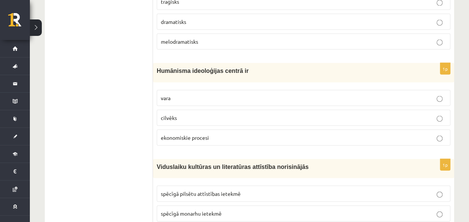
click at [201, 114] on p "cilvēks" at bounding box center [304, 118] width 286 height 8
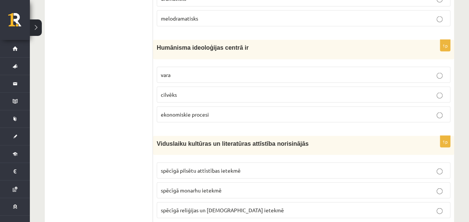
scroll to position [2172, 0]
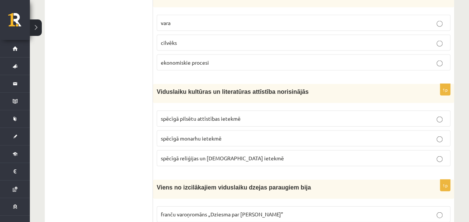
click at [230, 134] on p "spēcīgā monarhu ietekmē" at bounding box center [304, 138] width 286 height 8
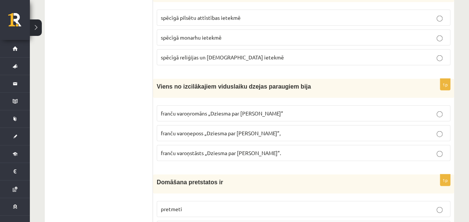
scroll to position [2284, 0]
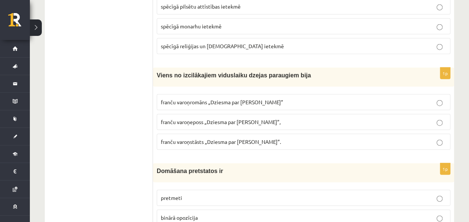
click at [232, 99] on span "franču varoņromāns „Dziesma par Rolandu”" at bounding box center [222, 102] width 122 height 7
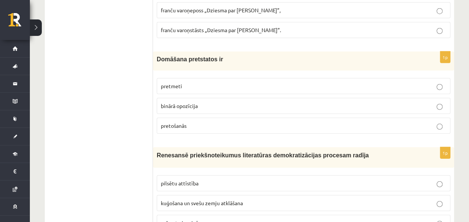
scroll to position [2396, 0]
click at [202, 102] on p "binārā opozīcija" at bounding box center [304, 106] width 286 height 8
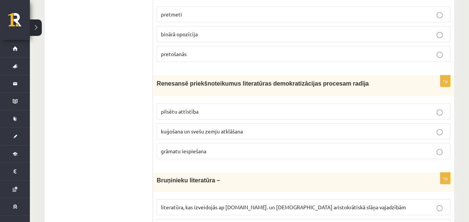
scroll to position [2471, 0]
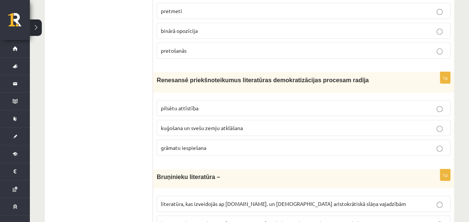
click at [201, 144] on span "grāmatu iespiešana" at bounding box center [184, 147] width 46 height 7
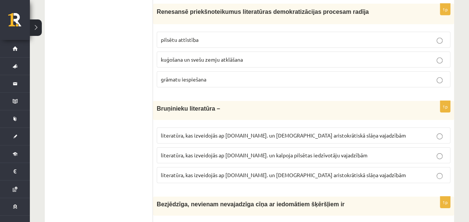
scroll to position [2545, 0]
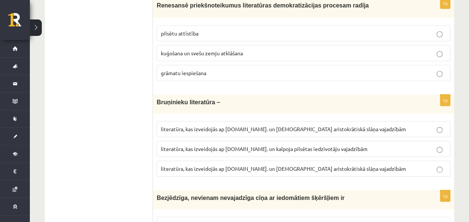
click at [243, 121] on label "literatūra, kas izveidojās ap 20.gs. un kalpoja aristokrātiskā slāņa vajadzībām" at bounding box center [304, 129] width 294 height 16
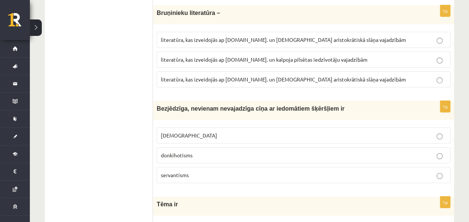
scroll to position [2657, 0]
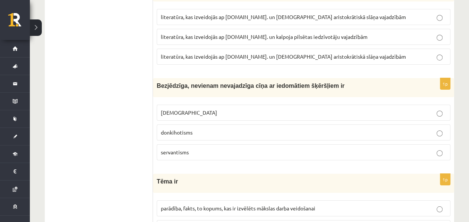
click at [209, 128] on p "donkihotisms" at bounding box center [304, 132] width 286 height 8
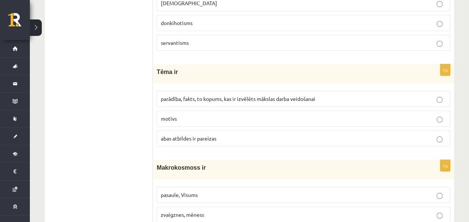
scroll to position [2769, 0]
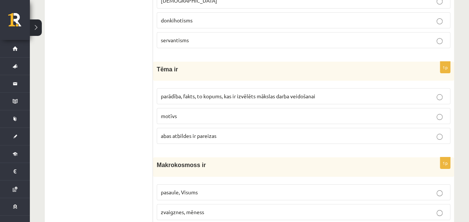
click at [181, 93] on span "parādība, fakts, to kopums, kas ir izvēlēts mākslas darba veidošanai" at bounding box center [238, 96] width 155 height 7
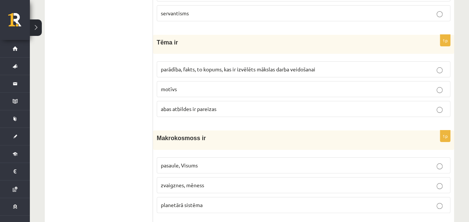
scroll to position [2807, 0]
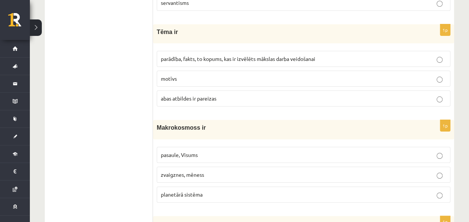
click at [208, 151] on p "pasaule, Visums" at bounding box center [304, 155] width 286 height 8
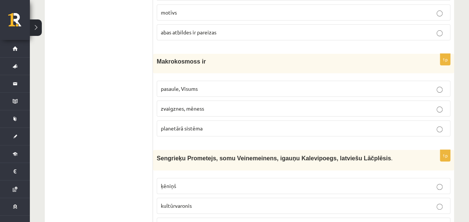
scroll to position [2881, 0]
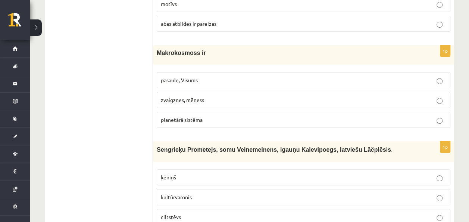
click at [181, 189] on label "kultūrvaronis" at bounding box center [304, 197] width 294 height 16
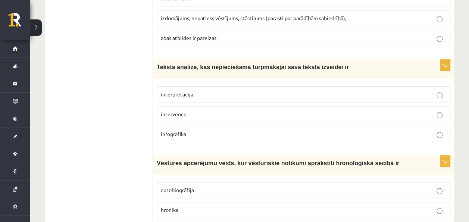
scroll to position [0, 0]
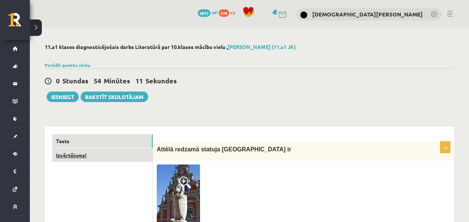
click at [110, 151] on link "Izvērtējums!" at bounding box center [102, 155] width 100 height 14
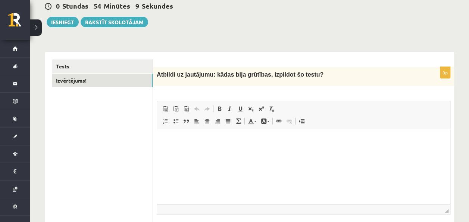
click at [213, 152] on html at bounding box center [303, 140] width 293 height 23
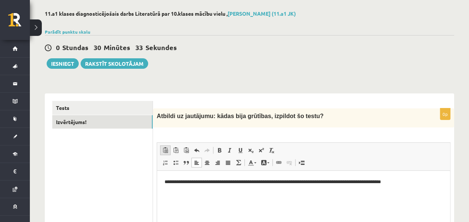
scroll to position [37, 0]
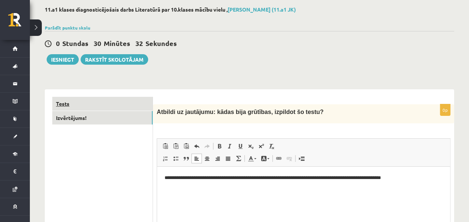
click at [124, 104] on link "Tests" at bounding box center [102, 104] width 100 height 14
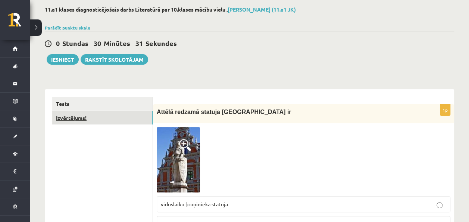
click at [124, 112] on link "Izvērtējums!" at bounding box center [102, 118] width 100 height 14
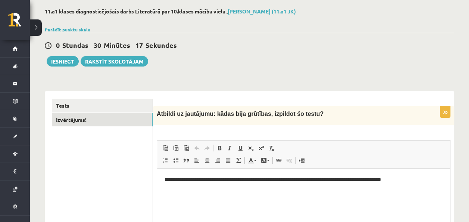
scroll to position [19, 0]
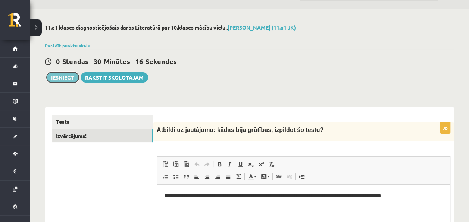
click at [70, 74] on button "Iesniegt" at bounding box center [63, 77] width 32 height 10
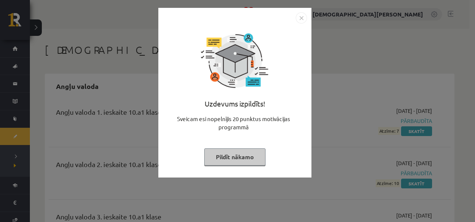
click at [227, 156] on button "Pildīt nākamo" at bounding box center [234, 156] width 61 height 17
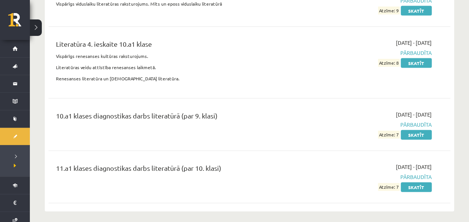
scroll to position [3585, 0]
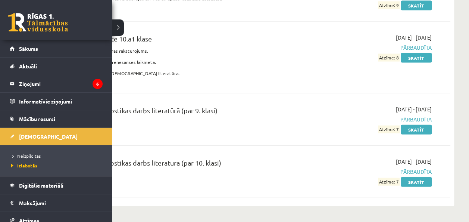
click at [22, 19] on link at bounding box center [38, 22] width 60 height 19
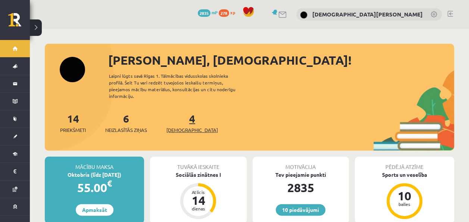
click at [181, 114] on link "4 Ieskaites" at bounding box center [193, 123] width 52 height 22
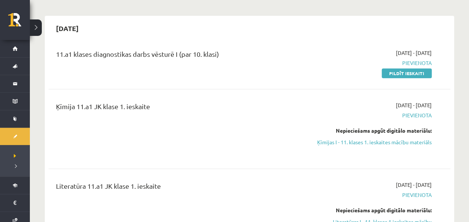
scroll to position [224, 0]
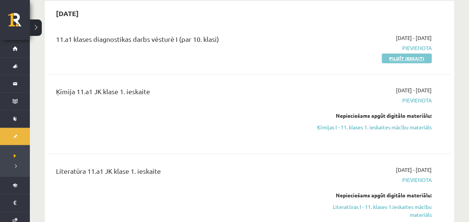
click at [398, 59] on link "Pildīt ieskaiti" at bounding box center [407, 58] width 50 height 10
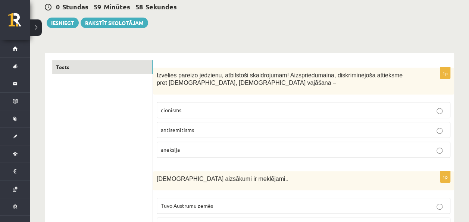
scroll to position [75, 0]
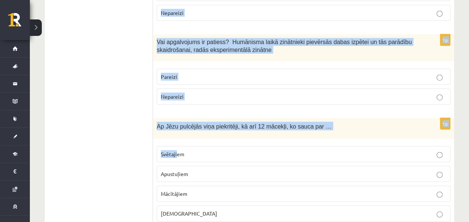
drag, startPoint x: 154, startPoint y: 72, endPoint x: 175, endPoint y: 83, distance: 23.9
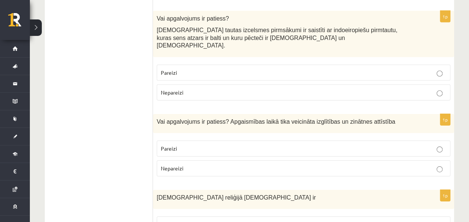
click at [175, 160] on label "Nepareizi" at bounding box center [304, 168] width 294 height 16
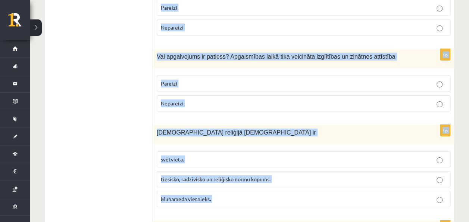
scroll to position [2612, 0]
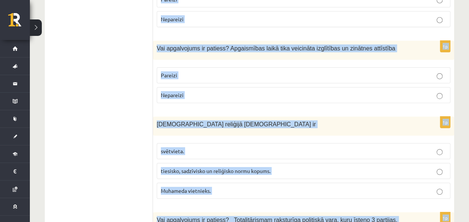
drag, startPoint x: 155, startPoint y: 149, endPoint x: 215, endPoint y: 188, distance: 72.1
copy form "Loremips dolorsi ametcons, adipiscing elitseddoeiu! Temporincididun, utlaboreet…"
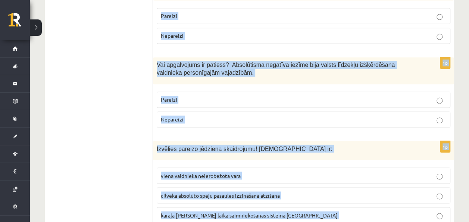
scroll to position [672, 0]
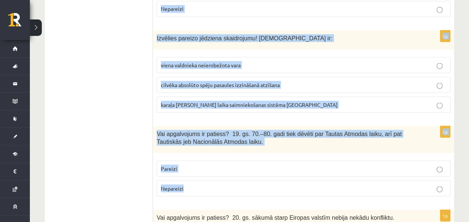
drag, startPoint x: 153, startPoint y: 72, endPoint x: 240, endPoint y: 170, distance: 130.9
copy form "Izvēlies pareizo jēdzienu, atbilstoši skaidrojumam! Aizspriedumaina, diskriminē…"
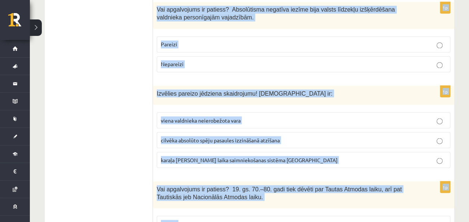
scroll to position [523, 0]
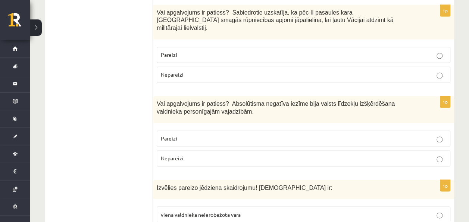
drag, startPoint x: 127, startPoint y: 87, endPoint x: 177, endPoint y: 92, distance: 50.3
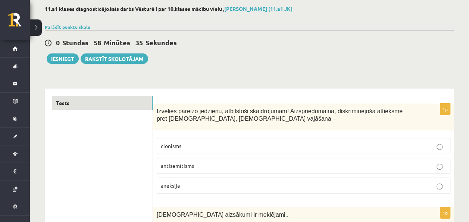
scroll to position [75, 0]
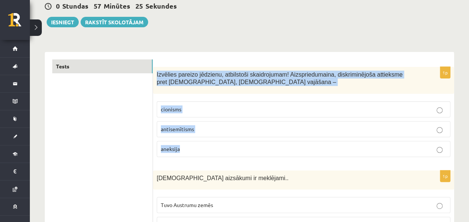
drag, startPoint x: 155, startPoint y: 73, endPoint x: 203, endPoint y: 149, distance: 89.7
click at [204, 150] on div "1p Izvēlies pareizo jēdzienu, atbilstoši skaidrojumam! Aizspriedumaina, diskrim…" at bounding box center [303, 115] width 301 height 96
copy div "Izvēlies pareizo jēdzienu, atbilstoši skaidrojumam! Aizspriedumaina, diskriminē…"
click at [192, 127] on span "antisemītisms" at bounding box center [177, 128] width 33 height 7
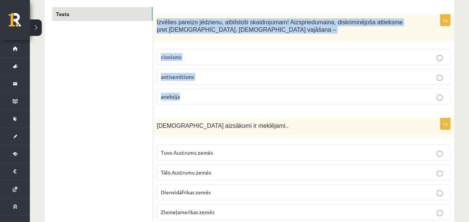
scroll to position [149, 0]
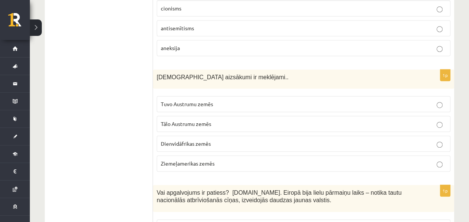
scroll to position [187, 0]
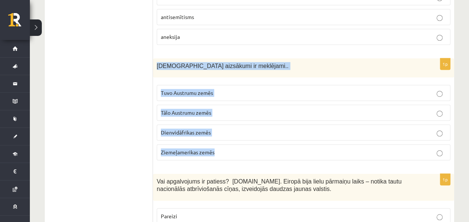
drag, startPoint x: 155, startPoint y: 62, endPoint x: 222, endPoint y: 143, distance: 104.5
click at [222, 143] on div "1p Kristietības aizsākumi ir meklējami.. Tuvo Austrumu zemēs Tālo Austrumu zemē…" at bounding box center [303, 112] width 301 height 108
copy div "Kristietības aizsākumi ir meklējami.. Tuvo Austrumu zemēs Tālo Austrumu zemēs D…"
click at [192, 91] on span "Tuvo Austrumu zemēs" at bounding box center [187, 92] width 52 height 7
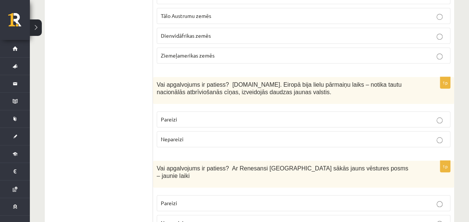
scroll to position [299, 0]
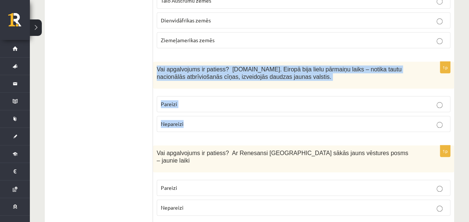
drag, startPoint x: 155, startPoint y: 68, endPoint x: 206, endPoint y: 129, distance: 80.0
click at [206, 128] on div "1p Vai apgalvojums ir patiess? 19.gs. Eiropā bija lielu pārmaiņu laiks – notika…" at bounding box center [303, 100] width 301 height 76
copy div "Vai apgalvojums ir patiess? 19.gs. Eiropā bija lielu pārmaiņu laiks – notika ta…"
click at [402, 102] on p "Pareizi" at bounding box center [304, 104] width 286 height 8
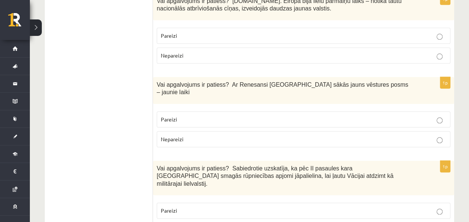
scroll to position [373, 0]
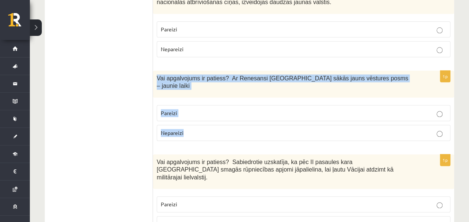
drag, startPoint x: 156, startPoint y: 74, endPoint x: 205, endPoint y: 126, distance: 70.8
click at [205, 126] on div "1p Vai apgalvojums ir patiess? Ar Renesansi Eiropā sākās jauns vēstures posms –…" at bounding box center [303, 109] width 301 height 76
copy div "Vai apgalvojums ir patiess? Ar Renesansi Eiropā sākās jauns vēstures posms – ja…"
click at [291, 109] on p "Pareizi" at bounding box center [304, 113] width 286 height 8
click at [323, 82] on div "Vai apgalvojums ir patiess? Ar Renesansi Eiropā sākās jauns vēstures posms – ja…" at bounding box center [303, 84] width 301 height 27
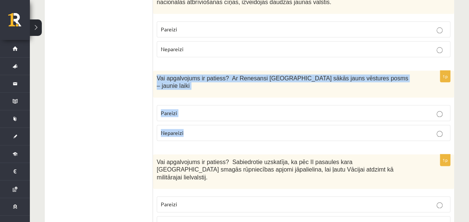
click at [403, 80] on div "Vai apgalvojums ir patiess? Ar Renesansi Eiropā sākās jauns vēstures posms – ja…" at bounding box center [303, 84] width 301 height 27
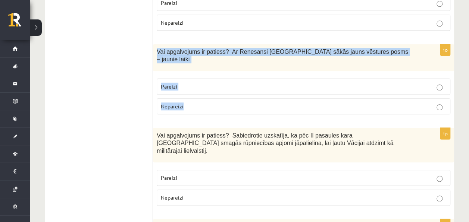
scroll to position [411, 0]
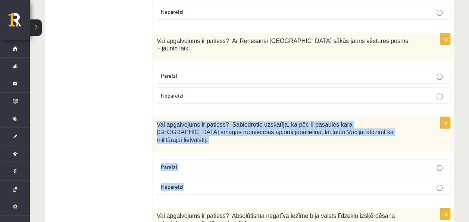
drag, startPoint x: 157, startPoint y: 112, endPoint x: 209, endPoint y: 164, distance: 73.7
click at [209, 163] on div "1p Vai apgalvojums ir patiess? Sabiedrotie uzskatīja, ka pēc II pasaules kara V…" at bounding box center [303, 159] width 301 height 84
copy div "Vai apgalvojums ir patiess? Sabiedrotie uzskatīja, ka pēc II pasaules kara Vāci…"
click at [253, 178] on label "Nepareizi" at bounding box center [304, 186] width 294 height 16
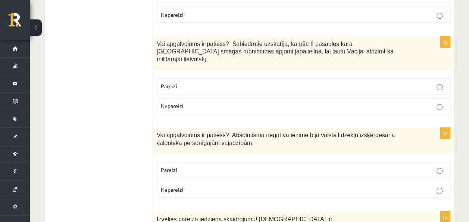
scroll to position [560, 0]
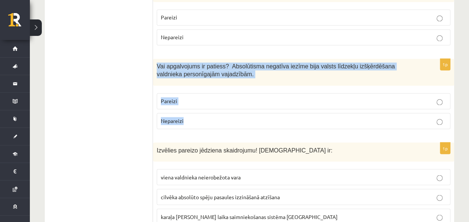
drag, startPoint x: 155, startPoint y: 45, endPoint x: 200, endPoint y: 104, distance: 74.2
click at [200, 104] on div "1p Vai apgalvojums ir patiess? Absolūtisma negatīva iezīme bija valsts līdzekļu…" at bounding box center [303, 97] width 301 height 76
copy div "Vai apgalvojums ir patiess? Absolūtisma negatīva iezīme bija valsts līdzekļu iz…"
click at [205, 97] on p "Pareizi" at bounding box center [304, 101] width 286 height 8
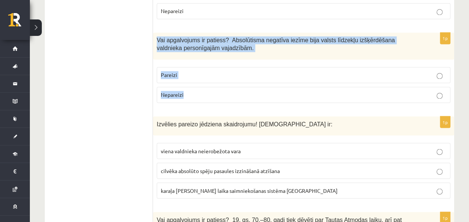
scroll to position [597, 0]
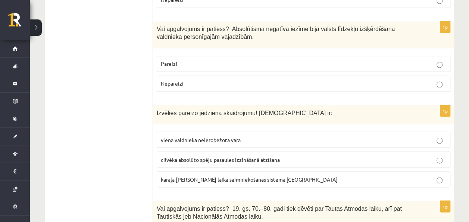
drag, startPoint x: 137, startPoint y: 90, endPoint x: 149, endPoint y: 86, distance: 11.9
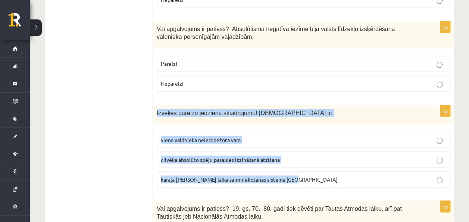
drag, startPoint x: 155, startPoint y: 93, endPoint x: 309, endPoint y: 158, distance: 167.7
click at [310, 157] on div "1p Izvēlies pareizo jēdziena skaidrojumu! Absolūtisms ir: viena valdnieka neier…" at bounding box center [303, 149] width 301 height 88
copy div "Izvēlies pareizo jēdziena skaidrojumu! Absolūtisms ir: viena valdnieka neierobe…"
click at [187, 136] on span "viena valdnieka neierobežota vara" at bounding box center [201, 139] width 80 height 7
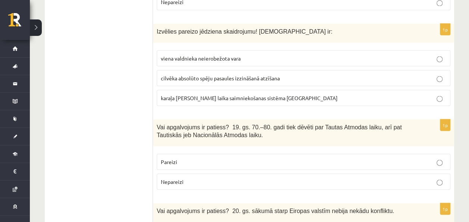
scroll to position [747, 0]
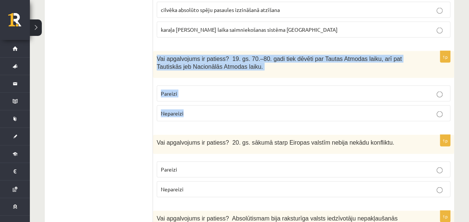
drag, startPoint x: 154, startPoint y: 37, endPoint x: 202, endPoint y: 90, distance: 71.3
click at [202, 90] on div "1p Vai apgalvojums ir patiess? 19. gs. 70.–80. gadi tiek dēvēti par Tautas Atmo…" at bounding box center [303, 89] width 301 height 76
copy div "Vai apgalvojums ir patiess? 19. gs. 70.–80. gadi tiek dēvēti par Tautas Atmodas…"
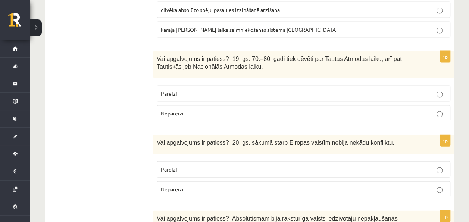
click at [187, 90] on p "Pareizi" at bounding box center [304, 94] width 286 height 8
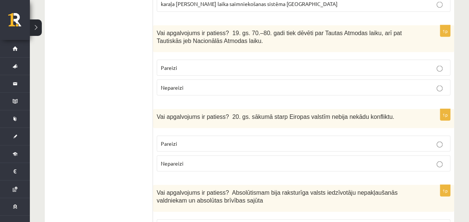
scroll to position [784, 0]
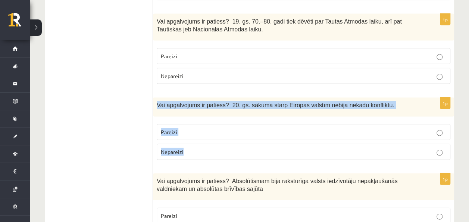
drag, startPoint x: 154, startPoint y: 82, endPoint x: 210, endPoint y: 127, distance: 71.7
click at [210, 127] on div "1p Vai apgalvojums ir patiess? 20. gs. sākumā starp Eiropas valstīm nebija nekā…" at bounding box center [303, 131] width 301 height 68
click at [278, 148] on p "Nepareizi" at bounding box center [304, 152] width 286 height 8
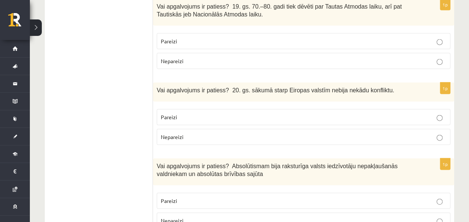
scroll to position [821, 0]
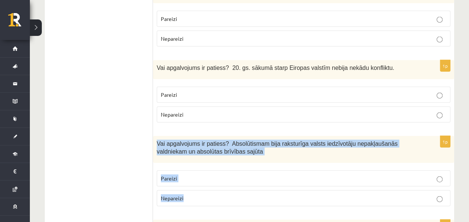
drag, startPoint x: 158, startPoint y: 118, endPoint x: 227, endPoint y: 186, distance: 96.9
click at [227, 186] on div "1p Vai apgalvojums ir patiess? Absolūtismam bija raksturīga valsts iedzīvotāju …" at bounding box center [303, 174] width 301 height 76
click at [202, 190] on label "Nepareizi" at bounding box center [304, 198] width 294 height 16
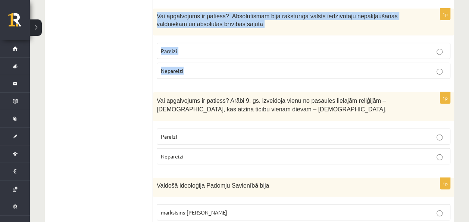
scroll to position [933, 0]
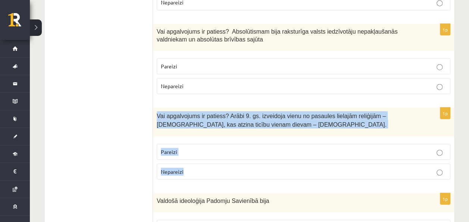
drag, startPoint x: 154, startPoint y: 94, endPoint x: 203, endPoint y: 150, distance: 74.6
click at [203, 150] on div "1p Vai apgalvojums ir patiess? Arābi 9. gs. izveidoja vienu no pasaules lielajā…" at bounding box center [303, 147] width 301 height 78
click at [241, 168] on p "Nepareizi" at bounding box center [304, 172] width 286 height 8
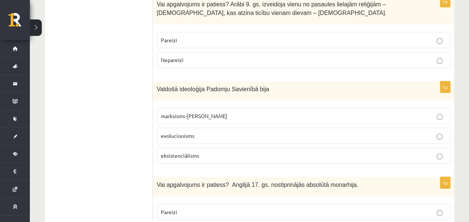
scroll to position [1046, 0]
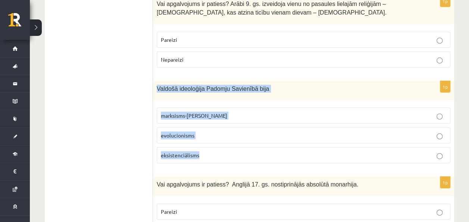
drag, startPoint x: 158, startPoint y: 64, endPoint x: 216, endPoint y: 128, distance: 85.6
click at [216, 128] on div "1p Valdošā ideoloģija Padomju Savienībā bija marksisms-ļeņinisms evolucionisms …" at bounding box center [303, 125] width 301 height 88
click at [204, 112] on span "marksisms-ļeņinisms" at bounding box center [194, 115] width 66 height 7
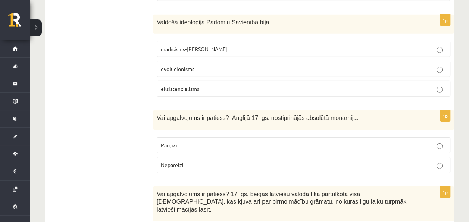
scroll to position [1120, 0]
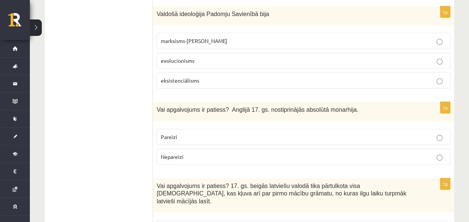
click at [197, 133] on p "Pareizi" at bounding box center [304, 137] width 286 height 8
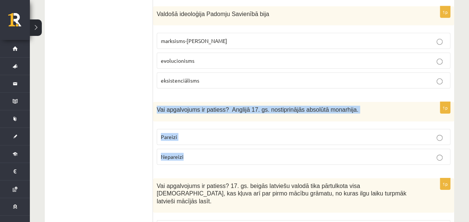
drag, startPoint x: 156, startPoint y: 86, endPoint x: 196, endPoint y: 130, distance: 59.5
click at [196, 130] on div "1p Vai apgalvojums ir patiess? Anglijā 17. gs. nostiprinājās absolūtā monarhija…" at bounding box center [303, 136] width 301 height 68
click at [234, 153] on p "Nepareizi" at bounding box center [304, 157] width 286 height 8
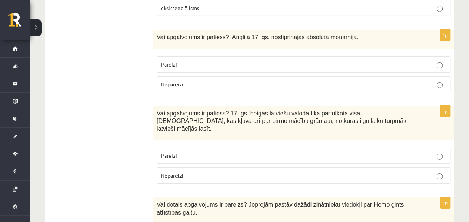
scroll to position [1195, 0]
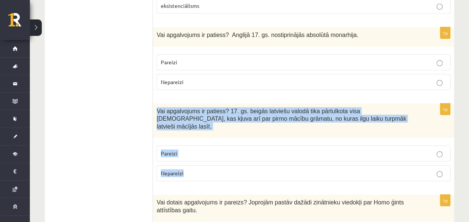
drag, startPoint x: 154, startPoint y: 86, endPoint x: 197, endPoint y: 143, distance: 71.5
click at [197, 143] on div "1p Vai apgalvojums ir patiess? 17. gs. beigās latviešu valodā tika pārtulkota v…" at bounding box center [303, 145] width 301 height 84
click at [229, 145] on label "Pareizi" at bounding box center [304, 153] width 294 height 16
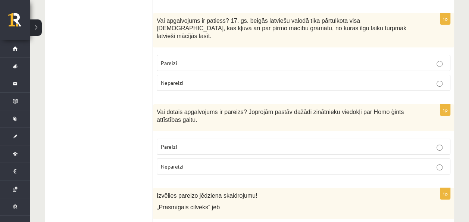
scroll to position [1307, 0]
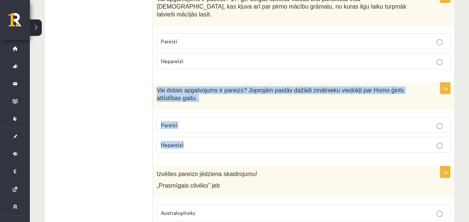
drag, startPoint x: 155, startPoint y: 57, endPoint x: 199, endPoint y: 108, distance: 67.7
click at [199, 108] on div "1p Vai dotais apgalvojums ir pareizs? Joprojām pastāv dažādi zinātnieku viedokļ…" at bounding box center [303, 121] width 301 height 76
click at [239, 121] on p "Pareizi" at bounding box center [304, 125] width 286 height 8
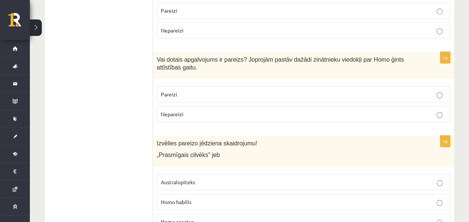
scroll to position [1382, 0]
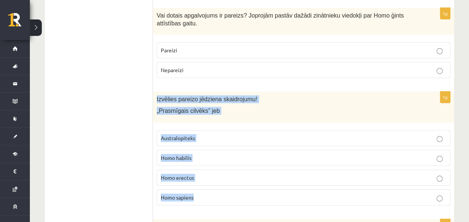
drag, startPoint x: 154, startPoint y: 66, endPoint x: 217, endPoint y: 157, distance: 110.8
click at [218, 157] on div "1p Izvēlies pareizo jēdziena skaidrojumu! „Prasmīgais cilvēks” jeb Australopite…" at bounding box center [303, 151] width 301 height 120
click at [207, 154] on p "Homo habilis" at bounding box center [304, 158] width 286 height 8
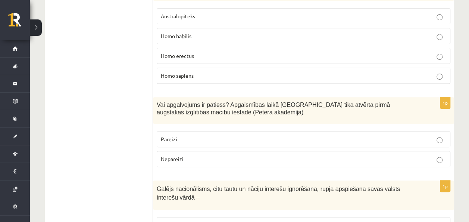
scroll to position [1531, 0]
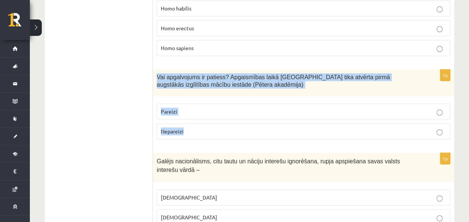
drag, startPoint x: 155, startPoint y: 43, endPoint x: 195, endPoint y: 96, distance: 66.2
click at [195, 97] on div "1p Vai apgalvojums ir patiess? Apgaismības laikā Jelgavā tika atvērta pirmā aug…" at bounding box center [303, 107] width 301 height 76
click at [230, 108] on p "Pareizi" at bounding box center [304, 112] width 286 height 8
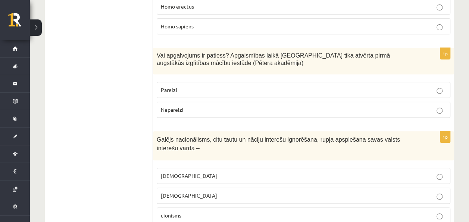
scroll to position [1568, 0]
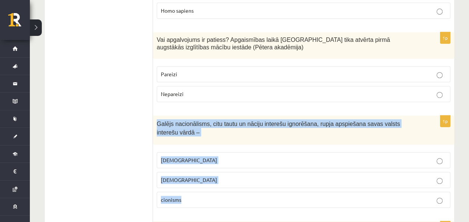
drag, startPoint x: 155, startPoint y: 87, endPoint x: 211, endPoint y: 161, distance: 92.3
click at [211, 161] on div "1p Galējs nacionālisms, citu tautu un nāciju interešu ignorēšana, rupja apspieš…" at bounding box center [303, 164] width 301 height 98
click at [212, 156] on p "šovinisms" at bounding box center [304, 160] width 286 height 8
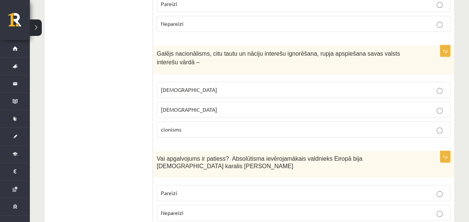
scroll to position [1680, 0]
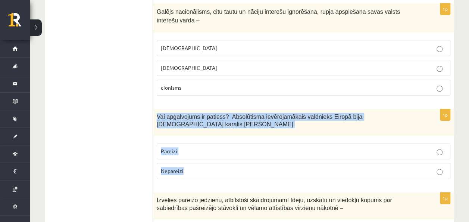
drag, startPoint x: 156, startPoint y: 80, endPoint x: 202, endPoint y: 122, distance: 62.9
click at [202, 122] on div "1p Vai apgalvojums ir patiess? Absolūtisma ievērojamākais valdnieks Eiropā bija…" at bounding box center [303, 147] width 301 height 76
click at [209, 139] on fieldset "Pareizi Nepareizi" at bounding box center [304, 160] width 294 height 42
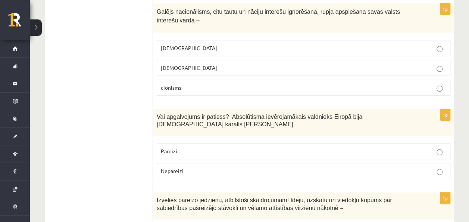
click at [206, 147] on p "Pareizi" at bounding box center [304, 151] width 286 height 8
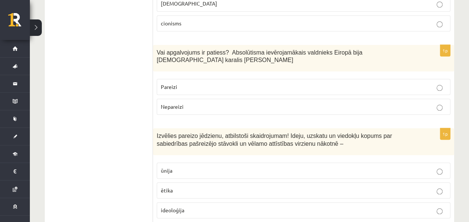
scroll to position [1792, 0]
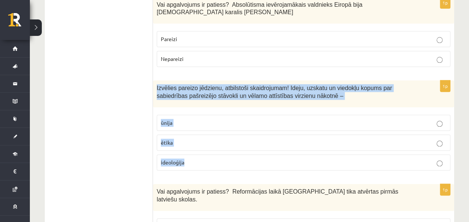
drag, startPoint x: 154, startPoint y: 40, endPoint x: 216, endPoint y: 116, distance: 98.5
click at [216, 116] on div "1p Izvēlies pareizo jēdzienu, atbilstoši skaidrojumam! Ideju, uzskatu un viedok…" at bounding box center [303, 128] width 301 height 96
click at [196, 158] on p "ideoloģija" at bounding box center [304, 162] width 286 height 8
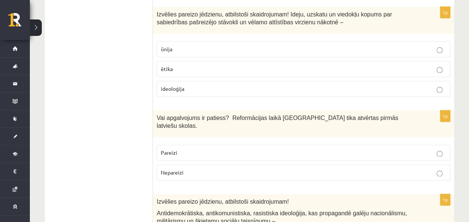
scroll to position [1867, 0]
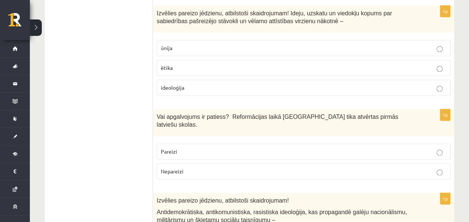
drag, startPoint x: 152, startPoint y: 70, endPoint x: 200, endPoint y: 95, distance: 53.8
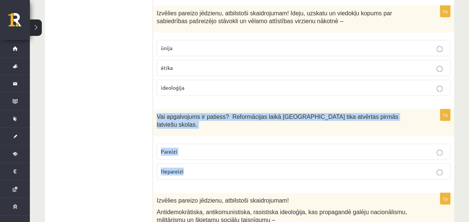
drag, startPoint x: 154, startPoint y: 72, endPoint x: 199, endPoint y: 113, distance: 60.5
click at [199, 113] on div "1p Vai apgalvojums ir patiess? Reformācijas laikā Livonijā tika atvērtas pirmās…" at bounding box center [303, 147] width 301 height 76
click at [187, 147] on p "Pareizi" at bounding box center [304, 151] width 286 height 8
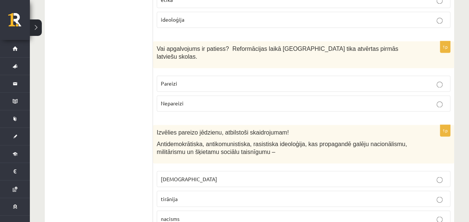
scroll to position [1942, 0]
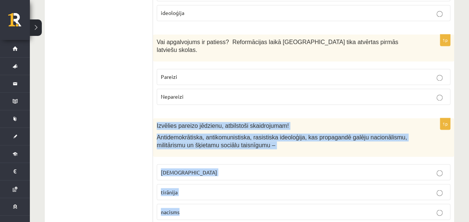
drag, startPoint x: 157, startPoint y: 71, endPoint x: 208, endPoint y: 155, distance: 98.5
click at [208, 155] on div "1p Izvēlies pareizo jēdzienu, atbilstoši skaidrojumam! Antidemokrātiska, antiko…" at bounding box center [303, 172] width 301 height 108
click at [224, 203] on label "nacisms" at bounding box center [304, 211] width 294 height 16
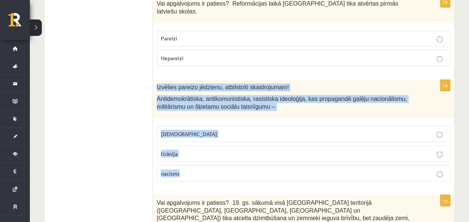
scroll to position [2054, 0]
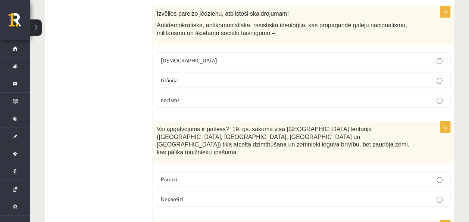
drag, startPoint x: 95, startPoint y: 115, endPoint x: 132, endPoint y: 102, distance: 39.2
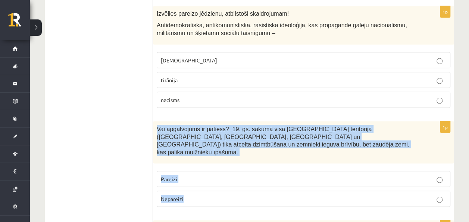
drag, startPoint x: 156, startPoint y: 73, endPoint x: 212, endPoint y: 127, distance: 77.4
click at [212, 127] on div "1p Vai apgalvojums ir patiess? 19. gs. sākumā visā Latvijas teritorijā (Kurzemē…" at bounding box center [303, 166] width 301 height 91
click at [222, 167] on fieldset "Pareizi Nepareizi" at bounding box center [304, 188] width 294 height 42
drag, startPoint x: 220, startPoint y: 121, endPoint x: 239, endPoint y: 124, distance: 19.3
click at [220, 167] on fieldset "Pareizi Nepareizi" at bounding box center [304, 188] width 294 height 42
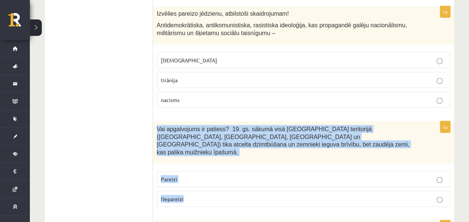
click at [291, 195] on p "Nepareizi" at bounding box center [304, 199] width 286 height 8
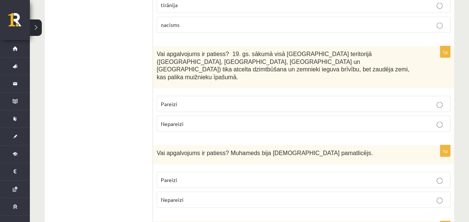
click at [213, 172] on label "Pareizi" at bounding box center [304, 180] width 294 height 16
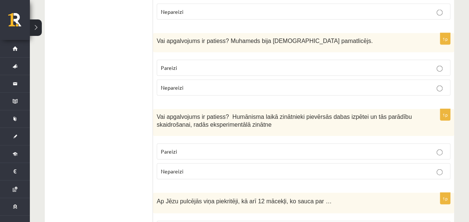
click at [214, 167] on p "Nepareizi" at bounding box center [304, 171] width 286 height 8
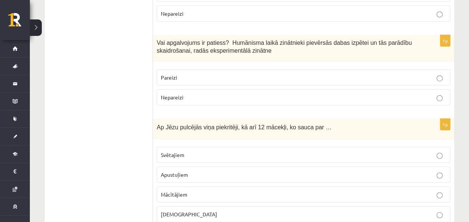
scroll to position [2315, 0]
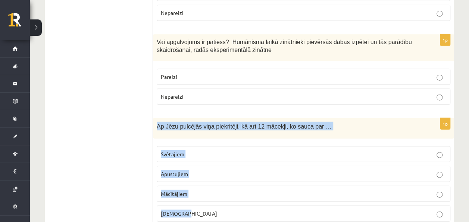
drag, startPoint x: 155, startPoint y: 53, endPoint x: 199, endPoint y: 144, distance: 101.2
click at [199, 144] on div "1p Ap Jēzu pulcējās viņa piekritēji, kā arī 12 mācekļi, ko sauca par … Svētajie…" at bounding box center [303, 172] width 301 height 109
click at [228, 170] on p "Apustuļiem" at bounding box center [304, 174] width 286 height 8
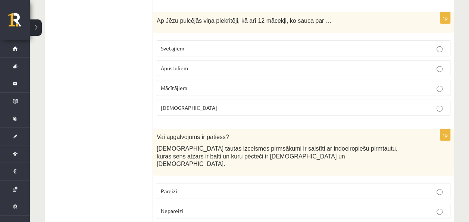
scroll to position [2427, 0]
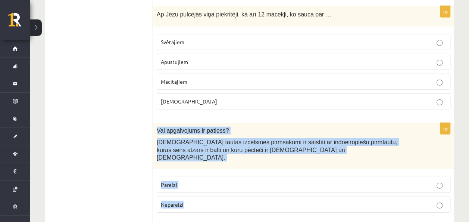
drag, startPoint x: 154, startPoint y: 58, endPoint x: 208, endPoint y: 132, distance: 91.7
click at [206, 131] on div "1p Vai apgalvojums ir patiess? Latviešu tautas izcelsmes pirmsākumi ir saistīti…" at bounding box center [303, 171] width 301 height 96
click at [239, 177] on label "Pareizi" at bounding box center [304, 185] width 294 height 16
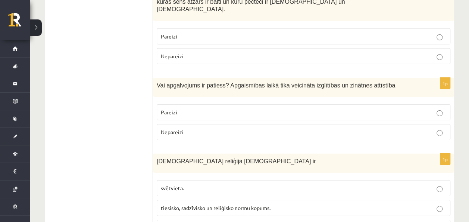
scroll to position [2576, 0]
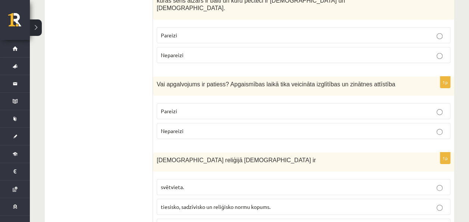
click at [159, 157] on span "Islāma reliģijā Šariata ir" at bounding box center [236, 160] width 159 height 6
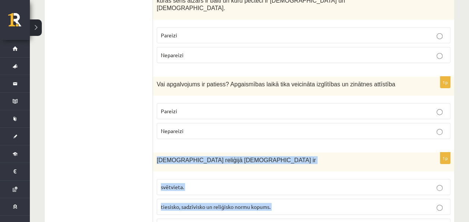
drag, startPoint x: 155, startPoint y: 78, endPoint x: 226, endPoint y: 146, distance: 98.8
click at [226, 152] on div "1p Islāma reliģijā Šariata ir svētvieta. tiesisko, sadzīvisko un reliģisko norm…" at bounding box center [303, 196] width 301 height 88
click at [186, 203] on span "tiesisko, sadzīvisko un reliģisko normu kopums." at bounding box center [216, 206] width 110 height 7
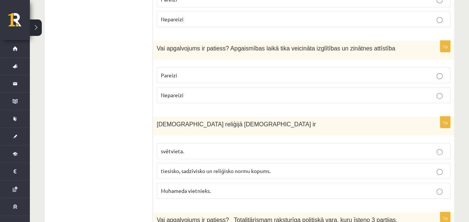
drag, startPoint x: 118, startPoint y: 97, endPoint x: 119, endPoint y: 102, distance: 5.2
drag, startPoint x: 151, startPoint y: 140, endPoint x: 190, endPoint y: 158, distance: 42.6
click at [167, 212] on div "Vai apgalvojums ir patiess? Totalitārismam raksturīga politiskā vara, kuru īste…" at bounding box center [303, 221] width 301 height 19
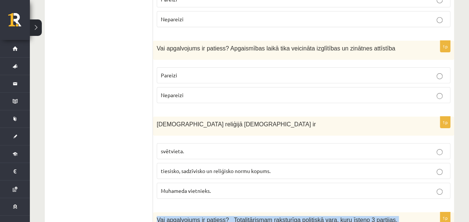
drag, startPoint x: 153, startPoint y: 139, endPoint x: 206, endPoint y: 183, distance: 68.4
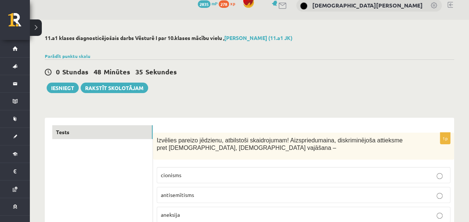
scroll to position [0, 0]
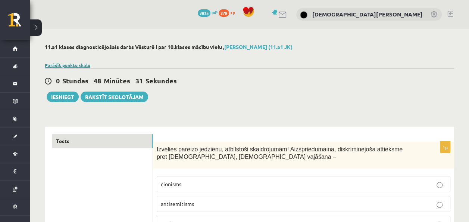
click at [54, 66] on link "Parādīt punktu skalu" at bounding box center [68, 65] width 46 height 6
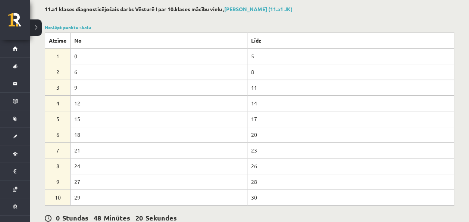
scroll to position [37, 0]
click at [81, 26] on link "Noslēpt punktu skalu" at bounding box center [68, 28] width 46 height 6
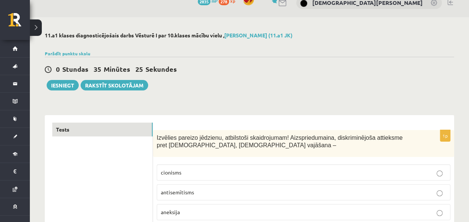
scroll to position [0, 0]
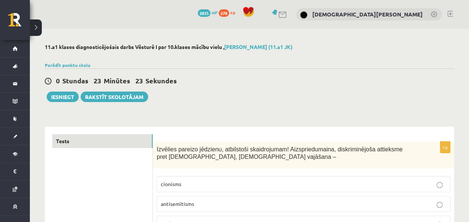
click at [55, 88] on div "0 Stundas 23 Minūtes 23 Sekundes Ieskaite saglabāta! Iesniegt Rakstīt skolotājam" at bounding box center [250, 85] width 410 height 34
click at [56, 95] on button "Iesniegt" at bounding box center [63, 96] width 32 height 10
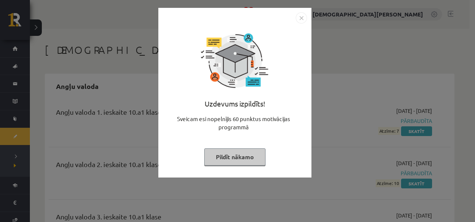
click at [223, 153] on button "Pildīt nākamo" at bounding box center [234, 156] width 61 height 17
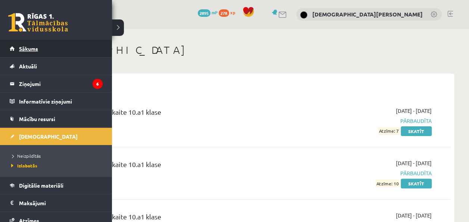
click at [32, 44] on link "Sākums" at bounding box center [56, 48] width 93 height 17
